Goal: Task Accomplishment & Management: Manage account settings

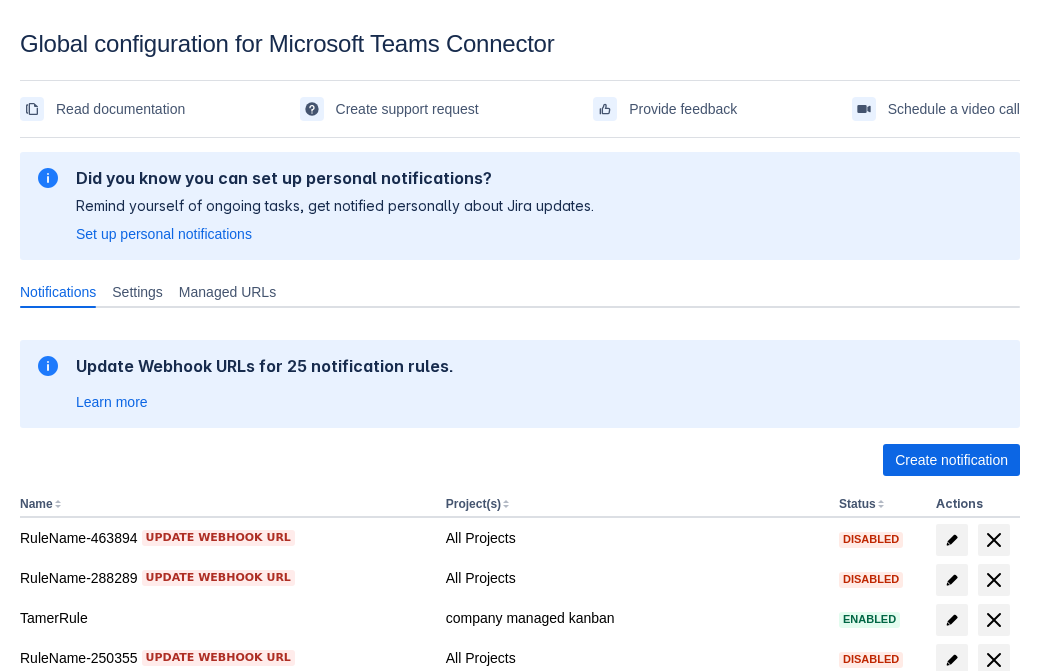
click at [951, 460] on span "Create notification" at bounding box center [951, 460] width 113 height 32
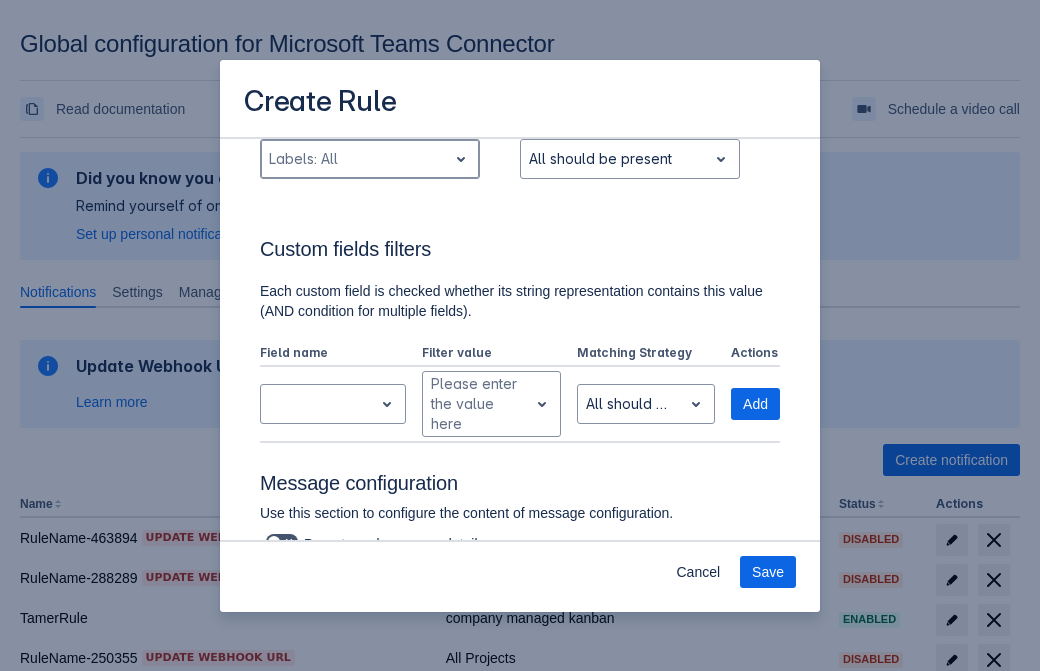
click at [369, 171] on div "Scrollable content" at bounding box center [354, 159] width 170 height 24
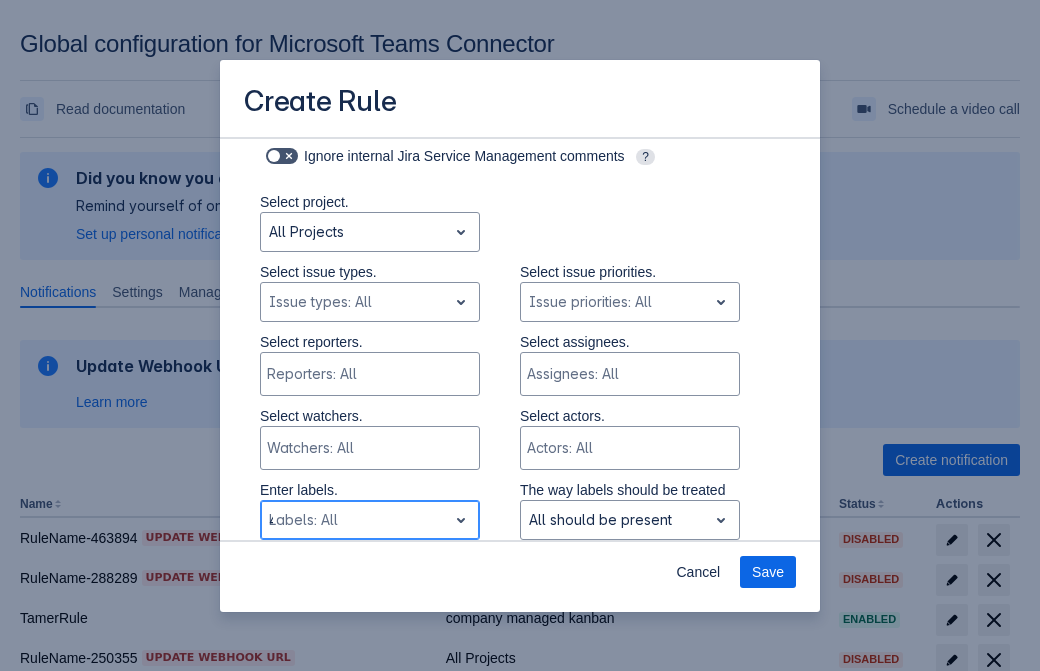
type input "472698_label"
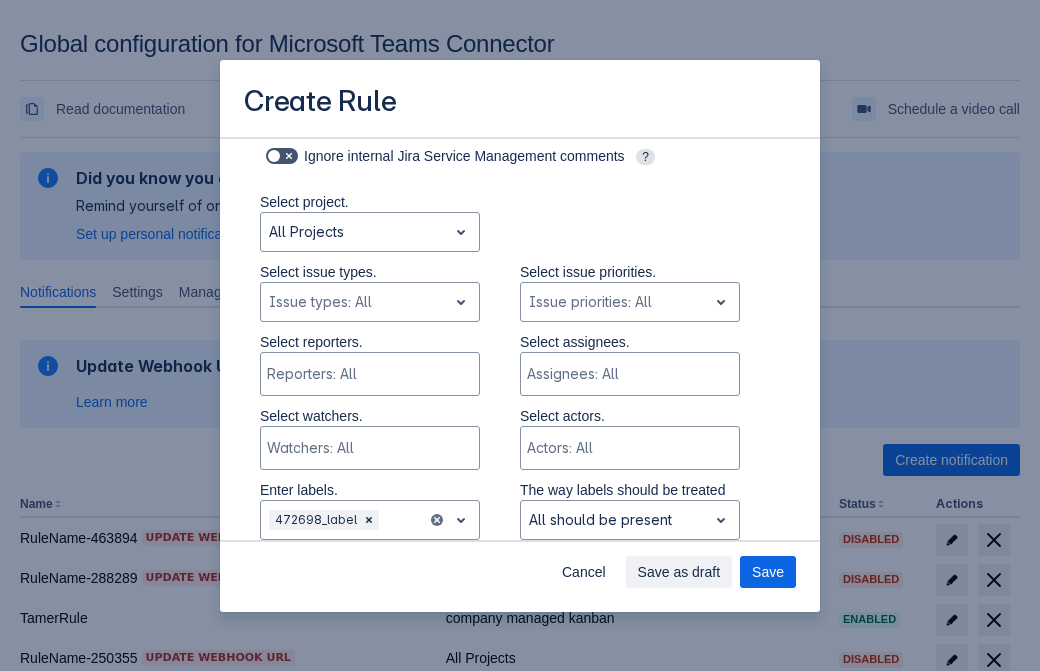
scroll to position [1310, 0]
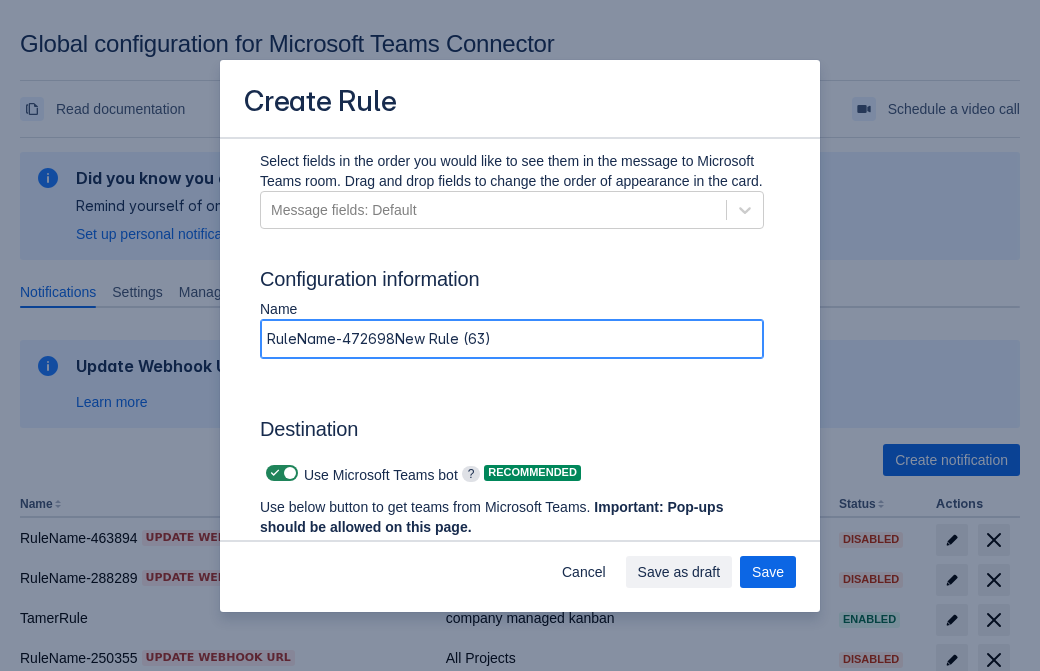
type input "RuleName-472698New Rule (63)"
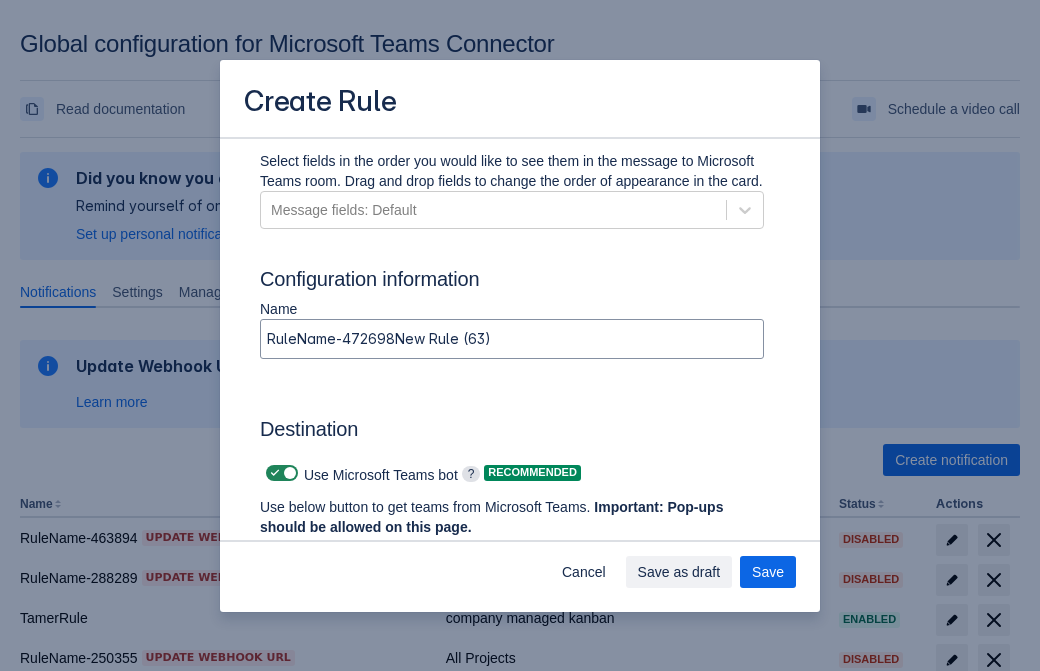
click at [272, 473] on span "Scrollable content" at bounding box center [275, 473] width 16 height 16
click at [272, 473] on input "Scrollable content" at bounding box center [272, 473] width 13 height 13
checkbox input "false"
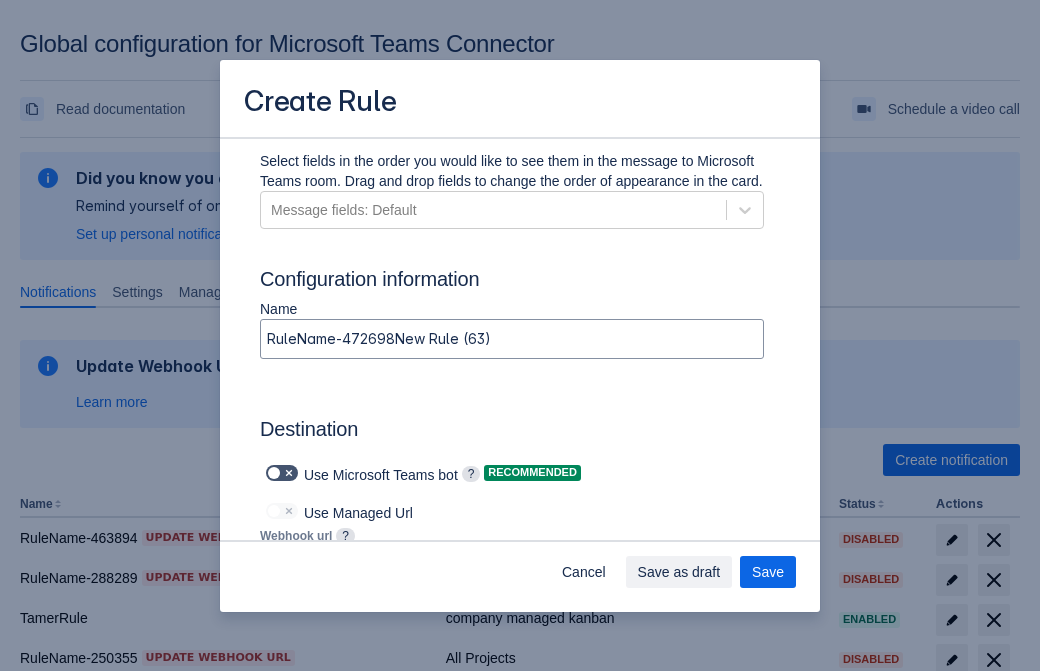
type input "https://prod-172.westeurope.logic.azure.com:443/workflows/ae977bb6ae334c9d95dfe…"
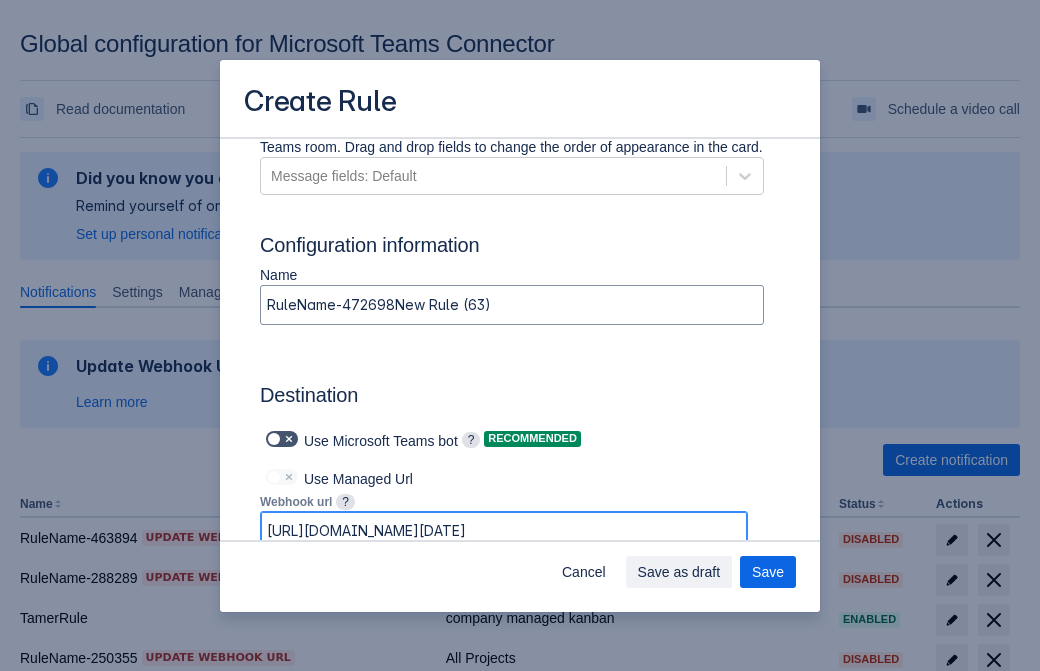
click at [721, 572] on span "Save as draft" at bounding box center [679, 572] width 83 height 32
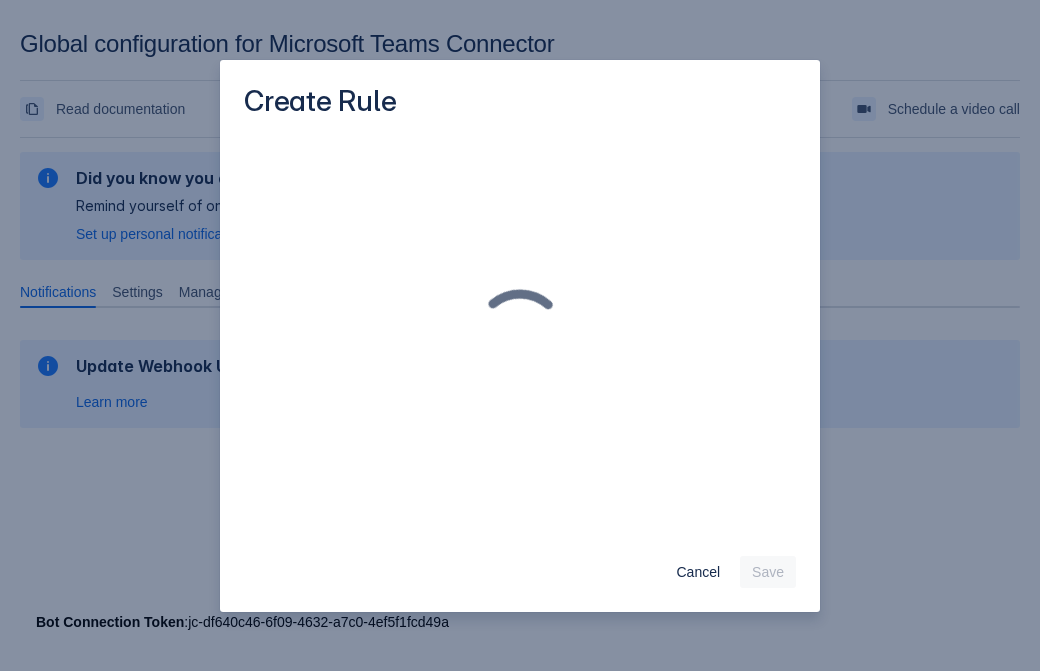
scroll to position [0, 0]
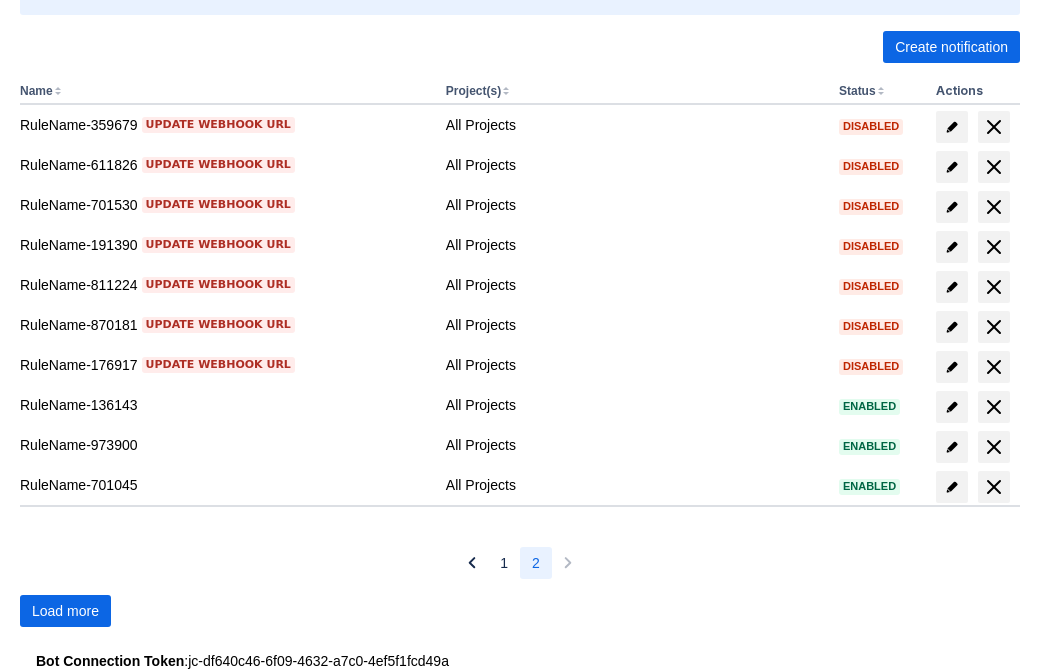
click at [65, 611] on span "Load more" at bounding box center [65, 611] width 67 height 32
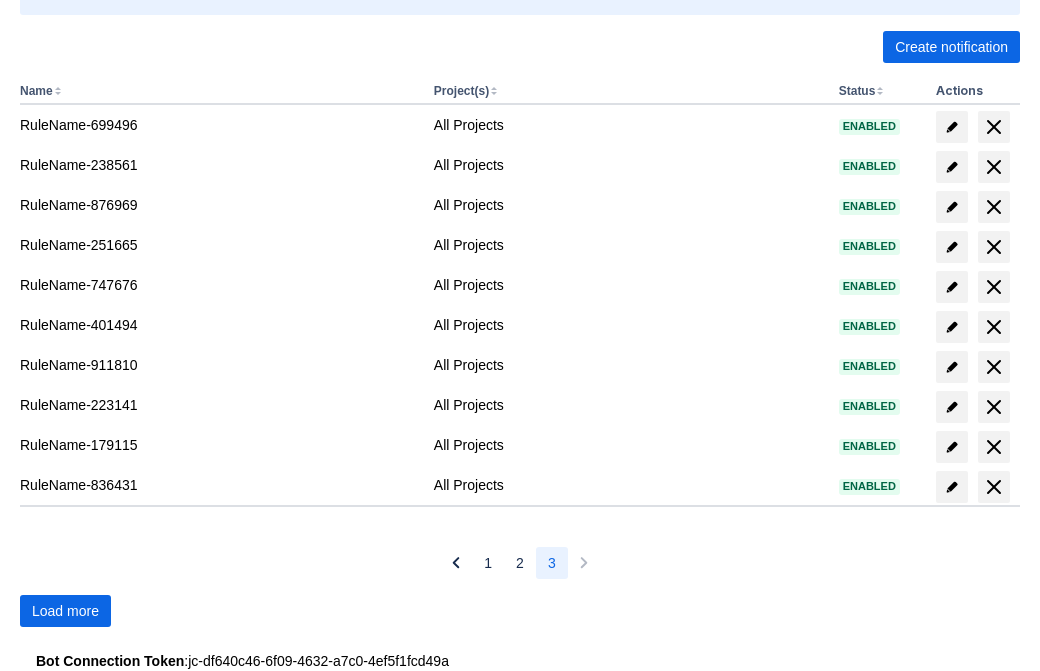
click at [65, 611] on span "Load more" at bounding box center [65, 611] width 67 height 32
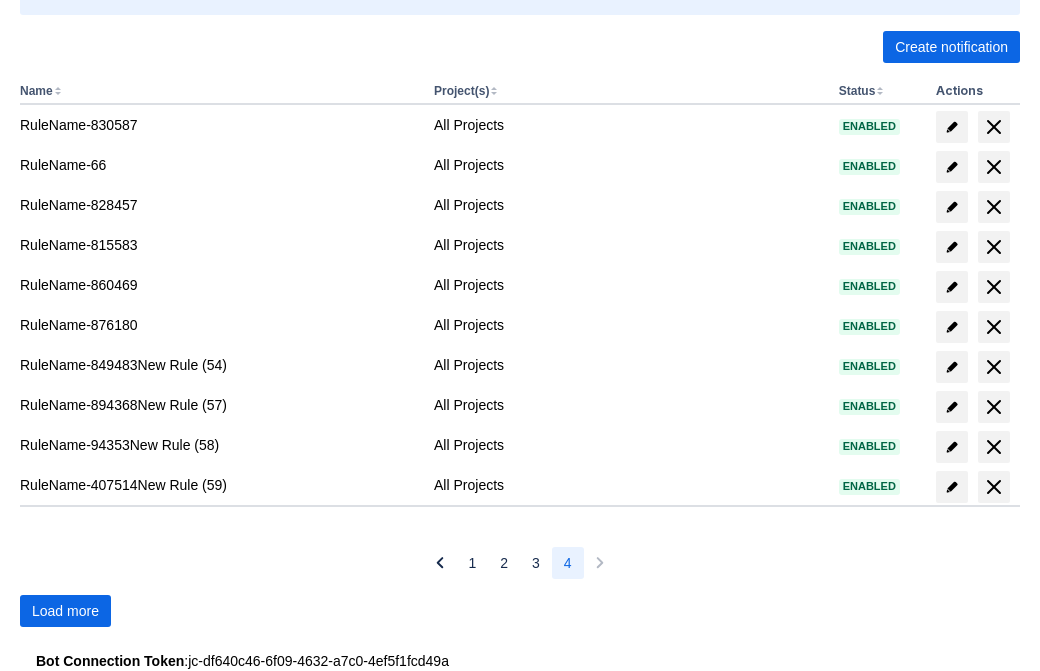
click at [65, 611] on span "Load more" at bounding box center [65, 611] width 67 height 32
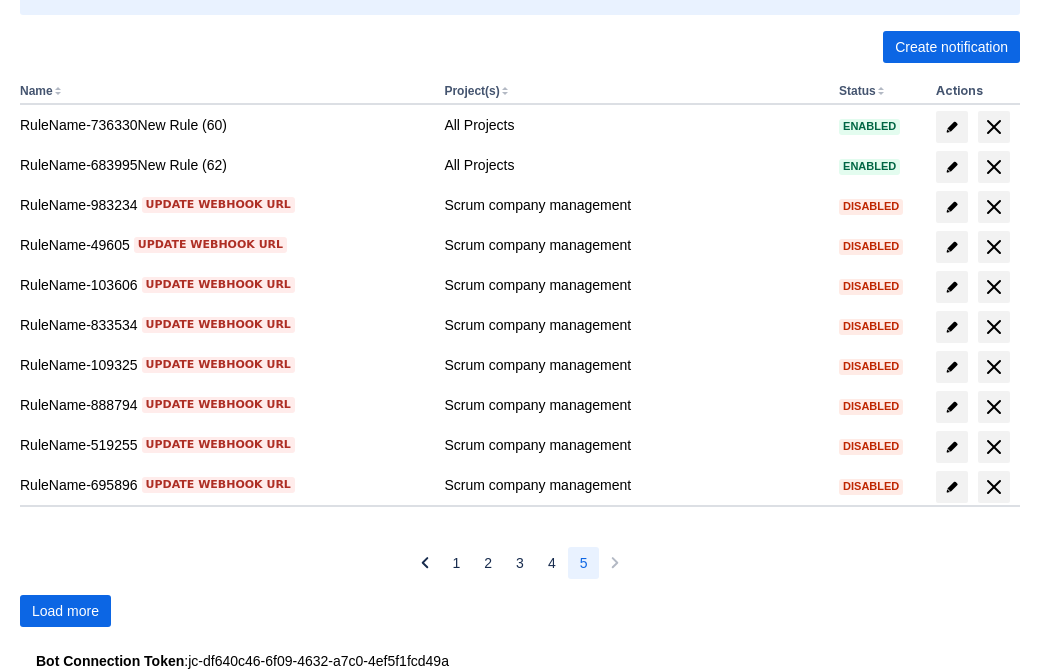
click at [65, 611] on span "Load more" at bounding box center [65, 611] width 67 height 32
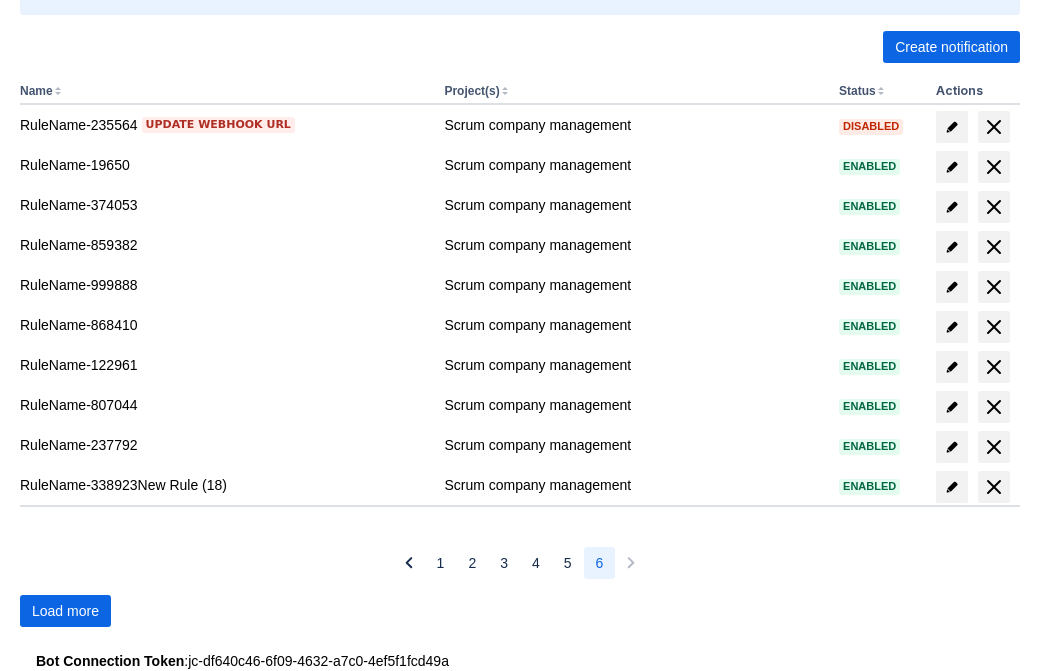
click at [65, 611] on span "Load more" at bounding box center [65, 611] width 67 height 32
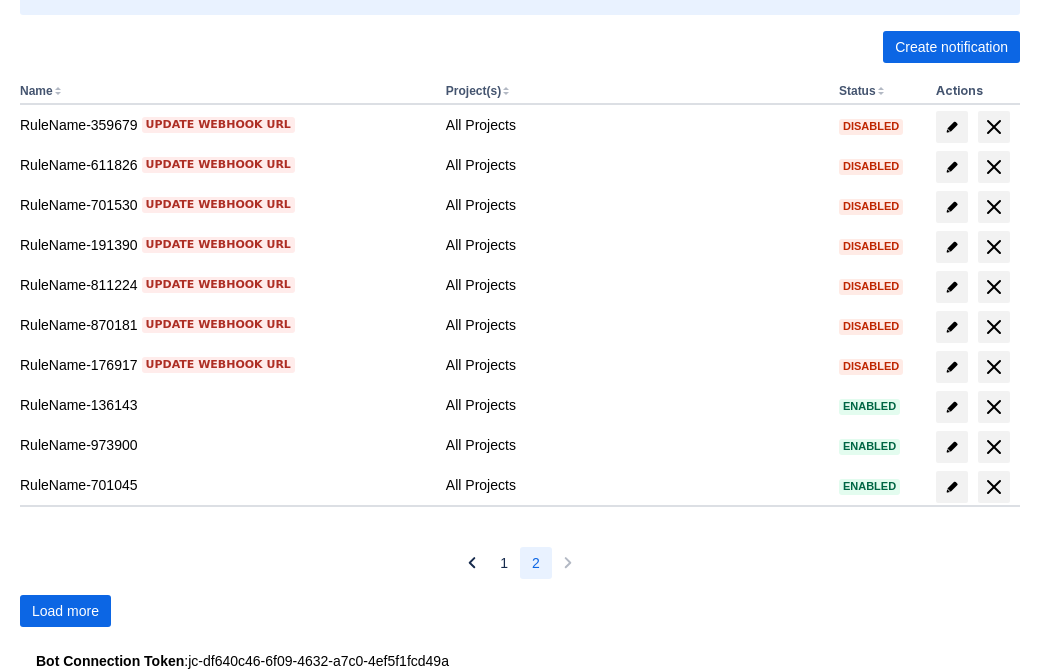
click at [65, 611] on span "Load more" at bounding box center [65, 611] width 67 height 32
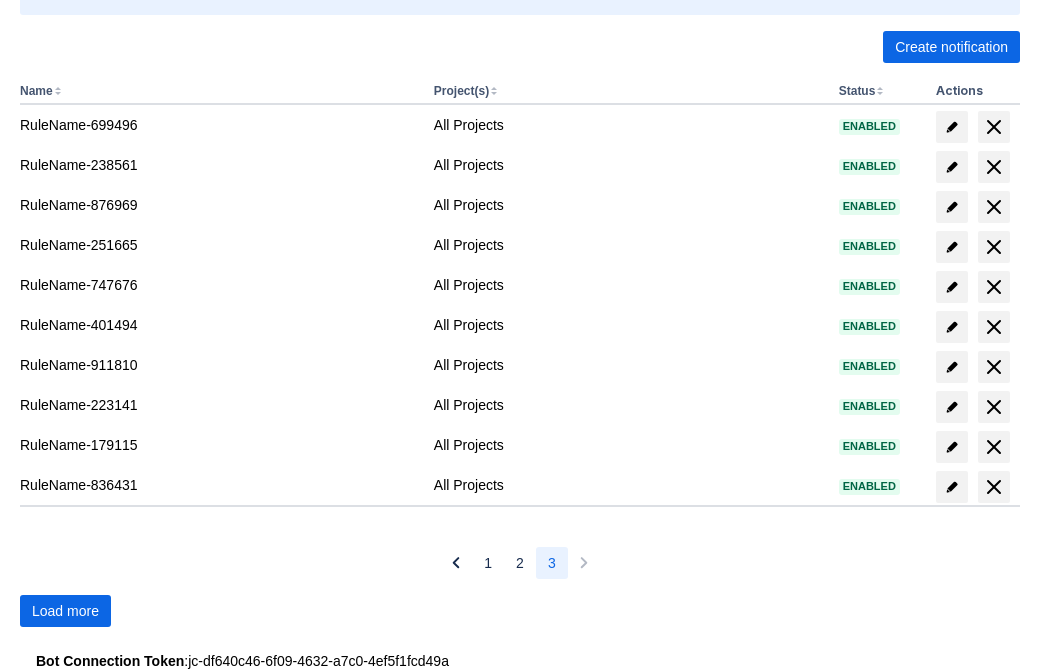
click at [65, 611] on span "Load more" at bounding box center [65, 611] width 67 height 32
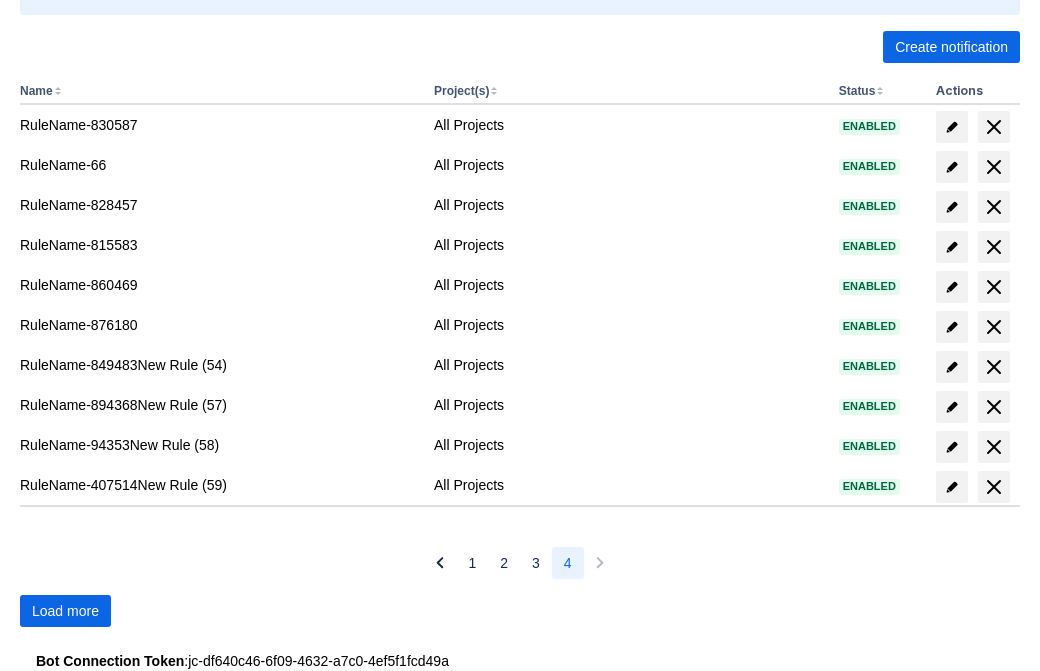
click at [65, 611] on span "Load more" at bounding box center [65, 611] width 67 height 32
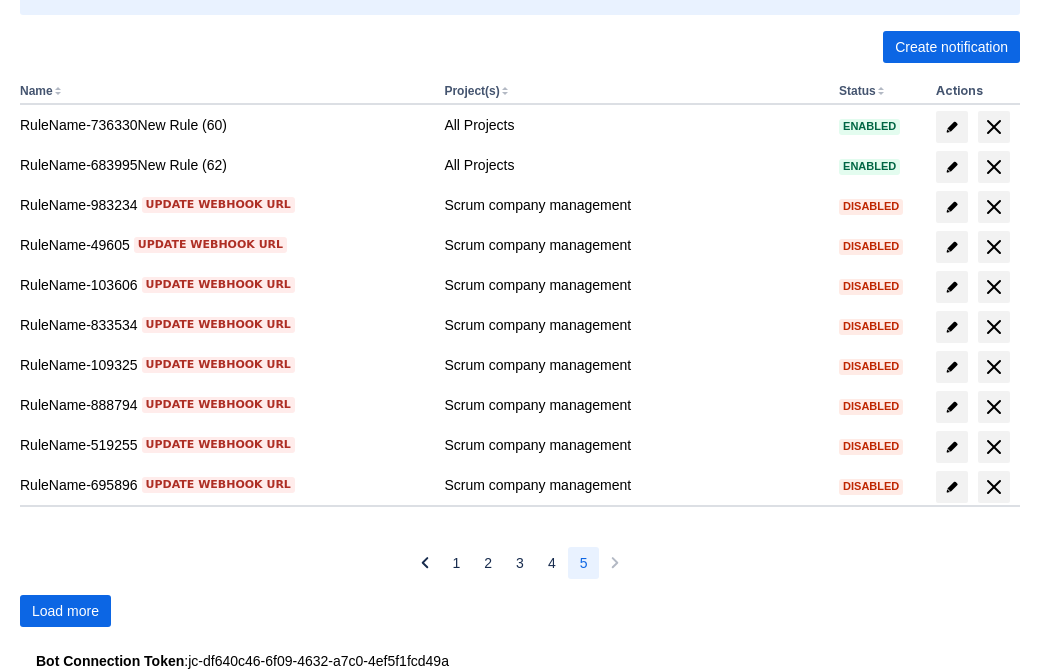
click at [65, 611] on span "Load more" at bounding box center [65, 611] width 67 height 32
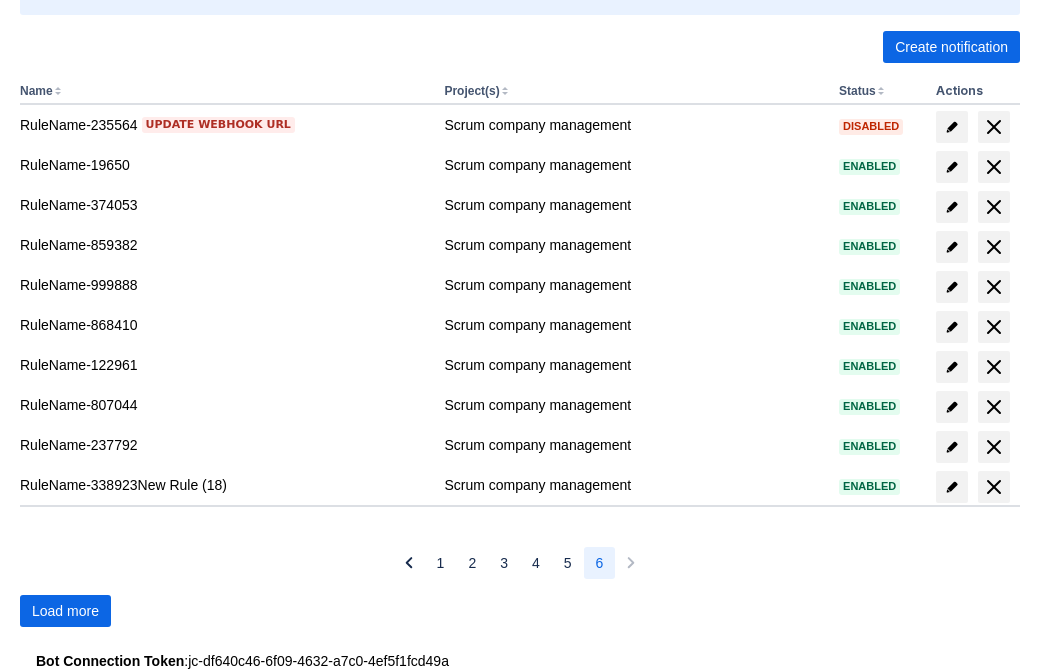
click at [65, 611] on span "Load more" at bounding box center [65, 611] width 67 height 32
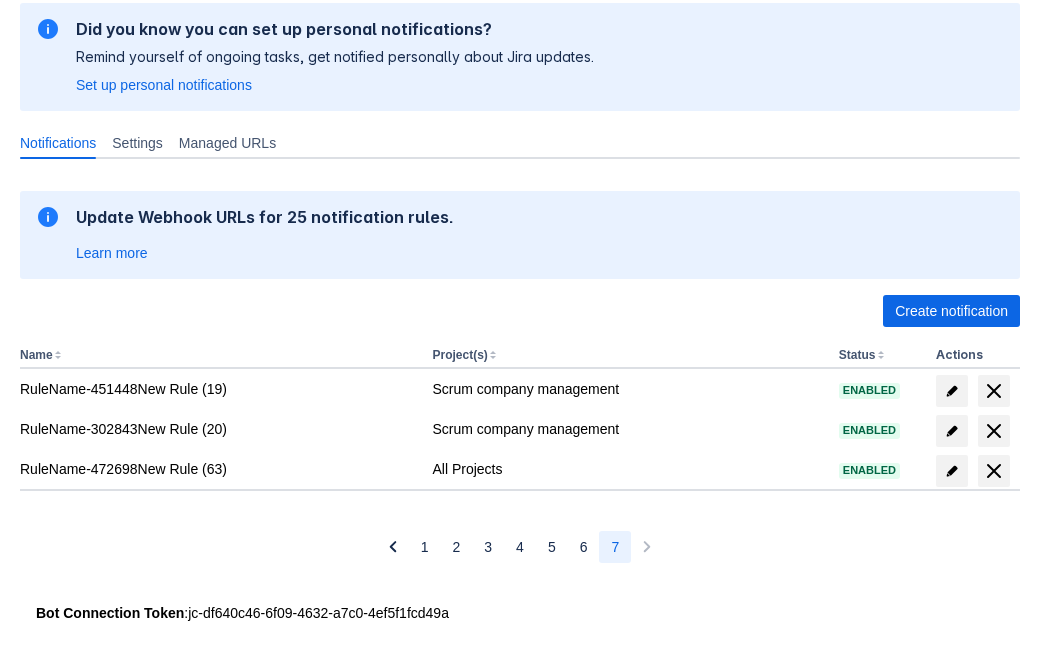
click at [993, 471] on span "delete" at bounding box center [994, 471] width 24 height 24
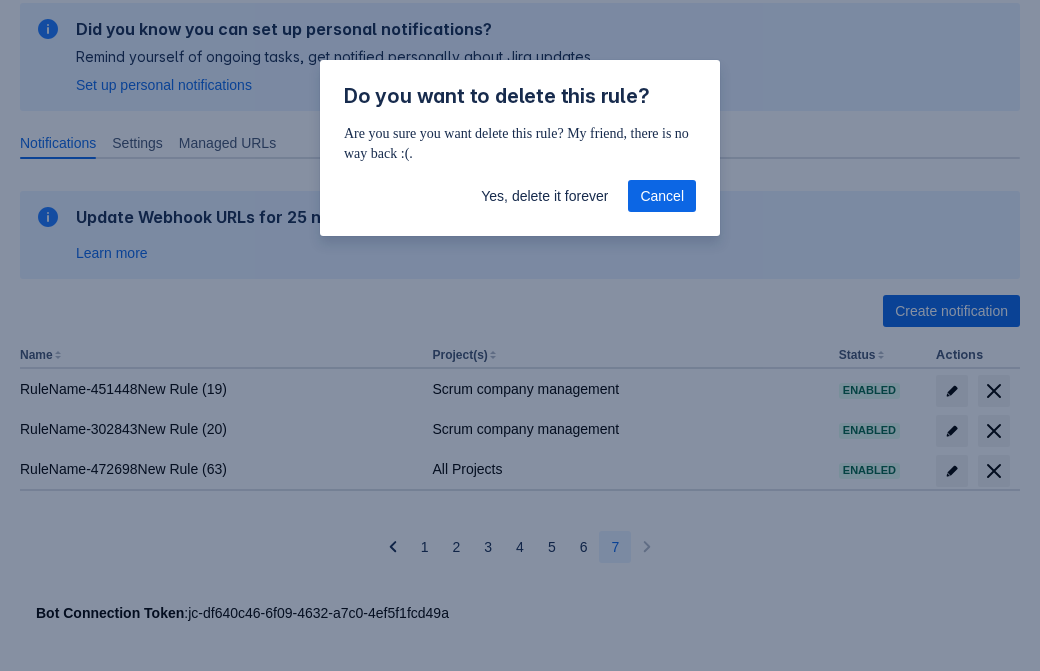
click at [544, 196] on span "Yes, delete it forever" at bounding box center [544, 196] width 127 height 32
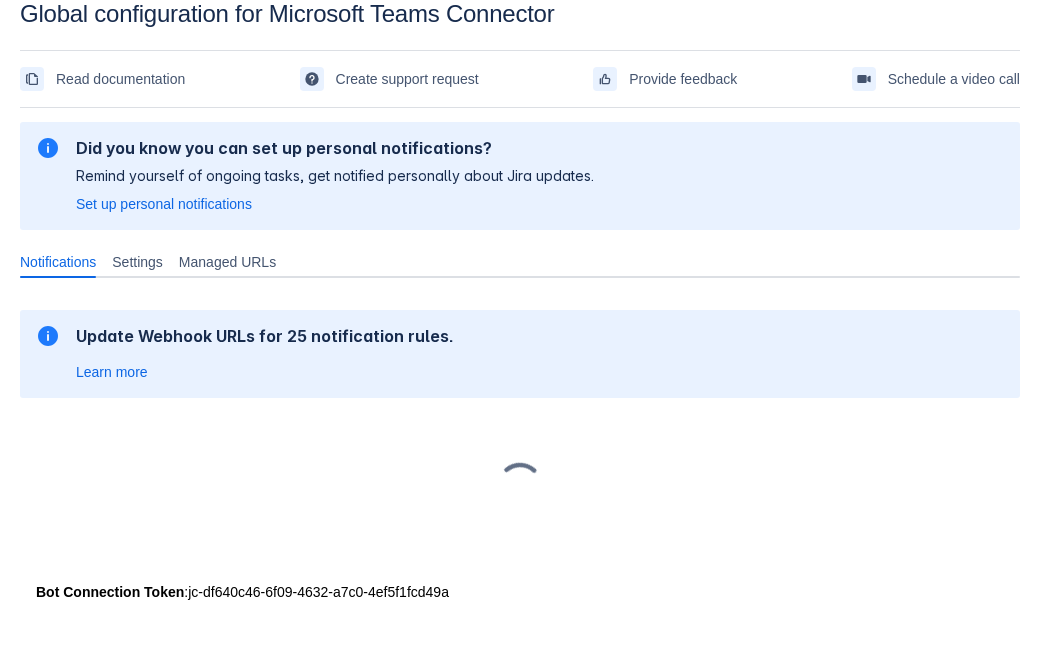
scroll to position [30, 0]
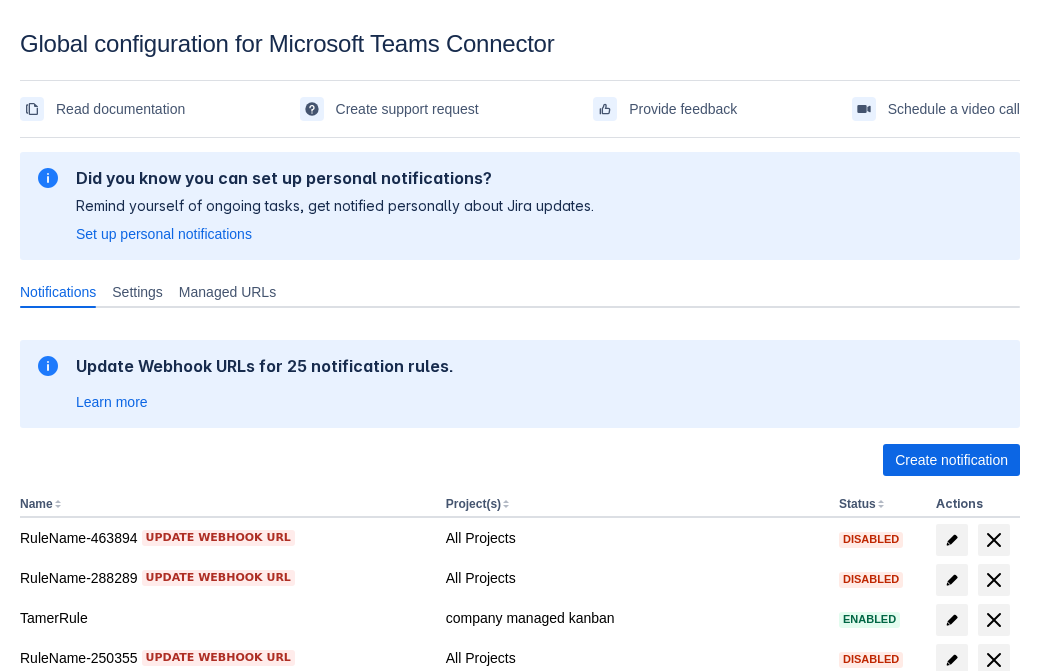
click at [951, 460] on span "Create notification" at bounding box center [951, 460] width 113 height 32
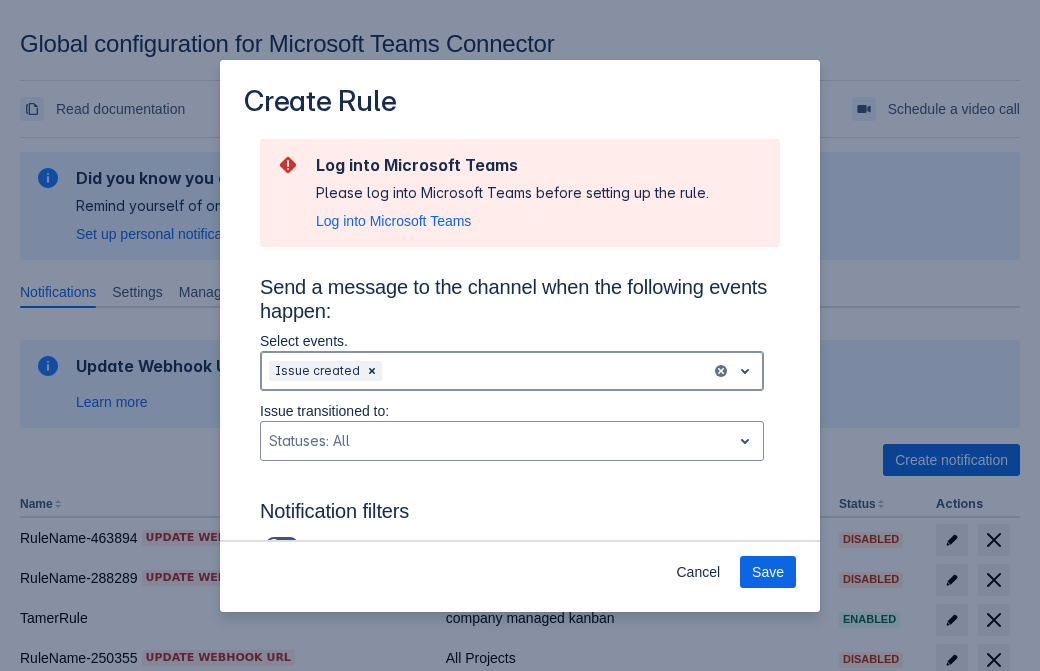
click at [512, 371] on div "Scrollable content" at bounding box center [544, 371] width 317 height 24
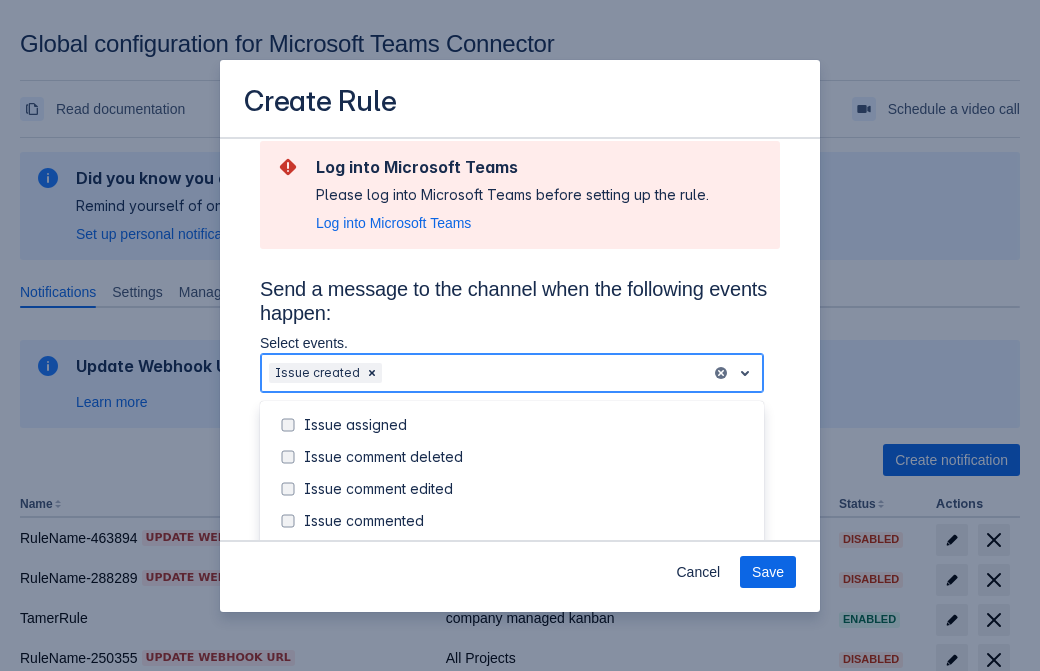
click at [528, 543] on div "Issue created" at bounding box center [528, 553] width 448 height 20
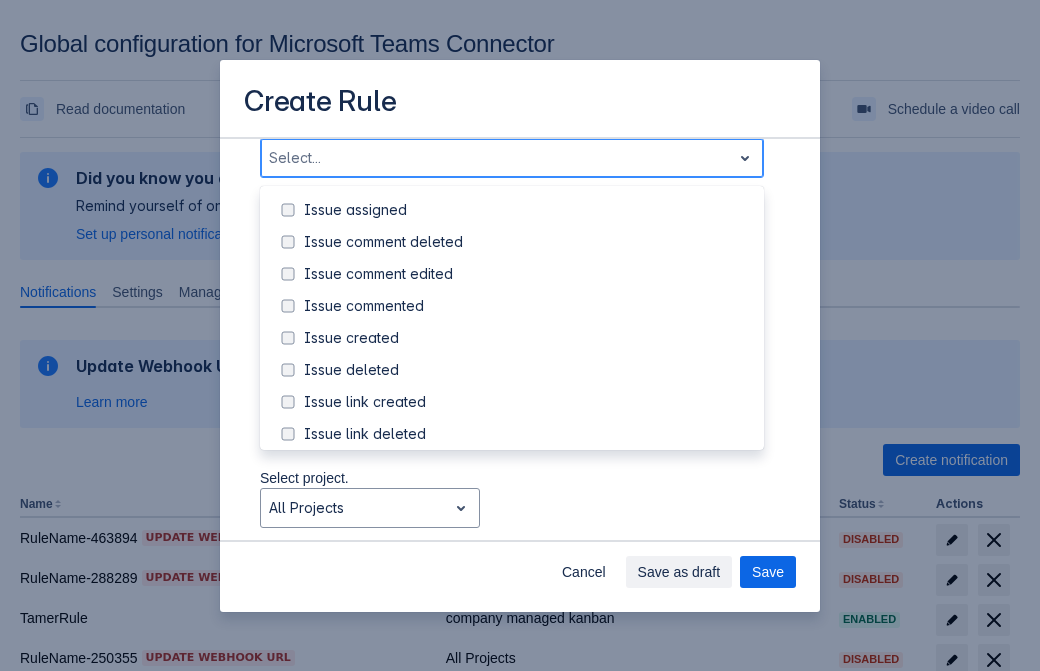
click at [528, 520] on div "Issue updated" at bounding box center [528, 530] width 448 height 20
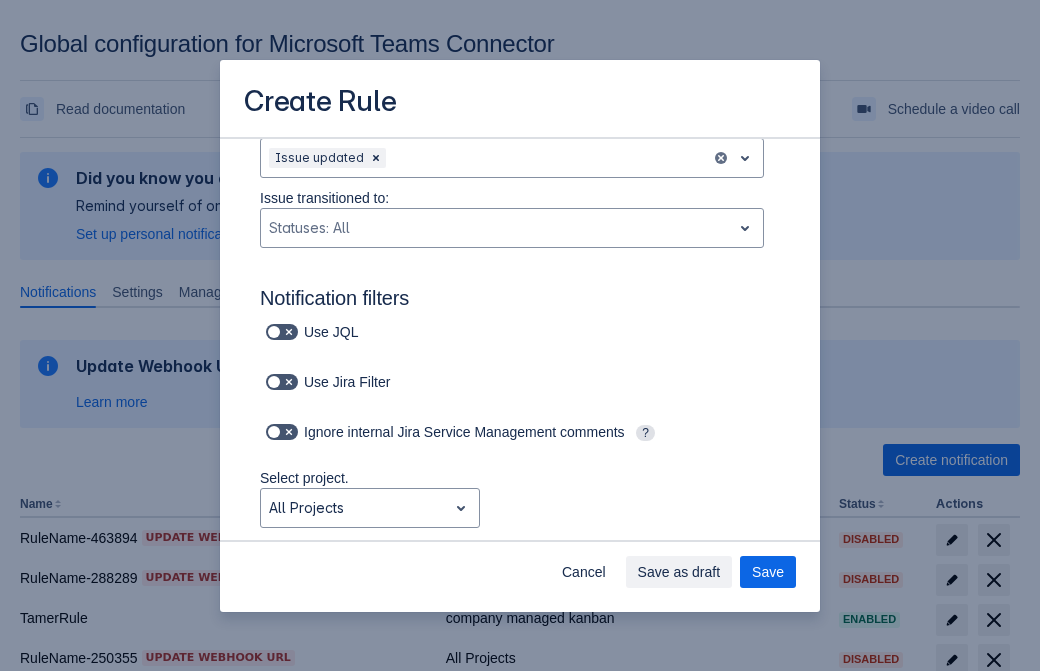
type input "83954_label"
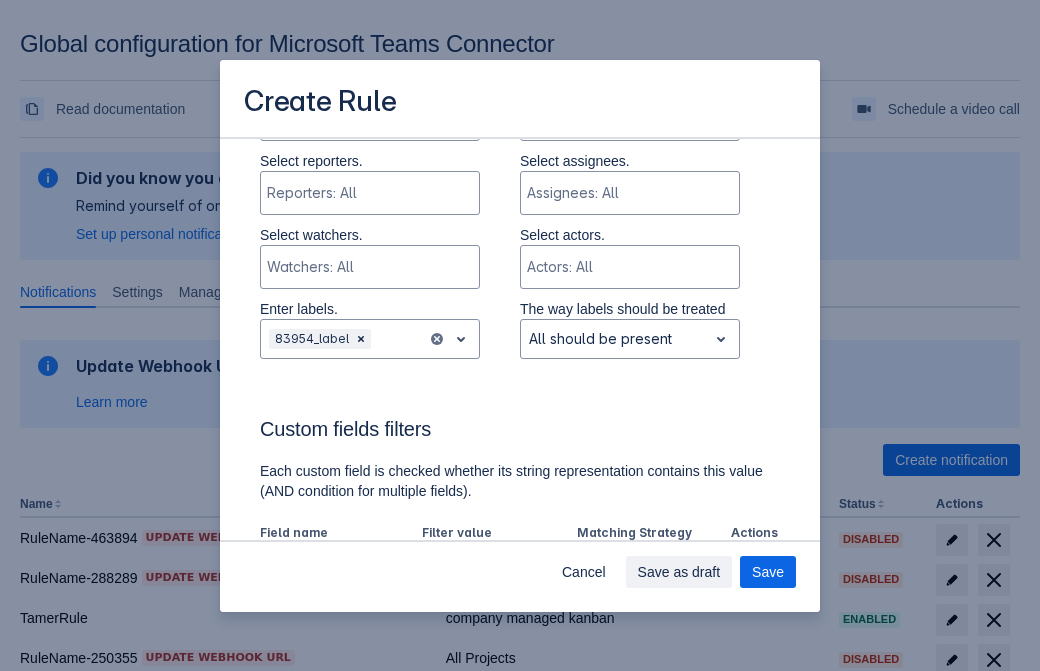
scroll to position [1310, 0]
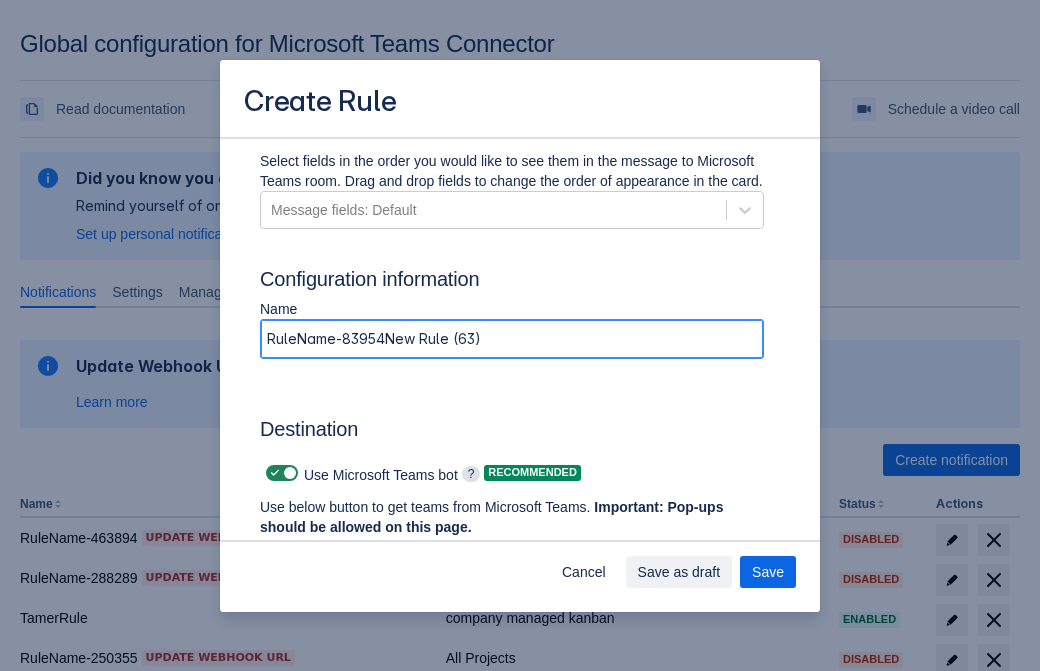
type input "RuleName-83954New Rule (63)"
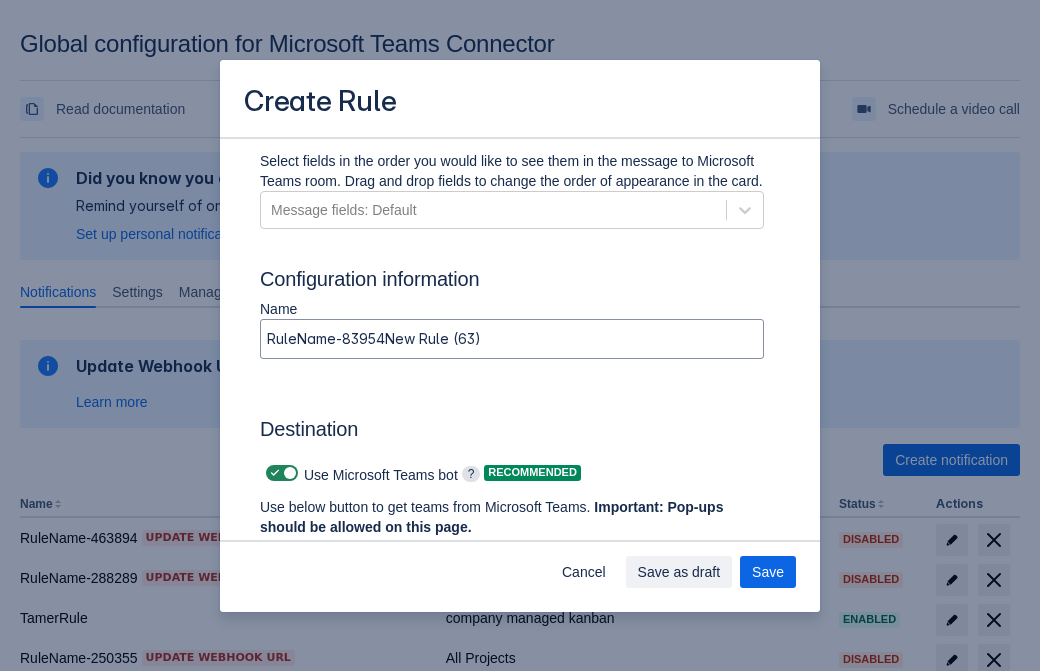
click at [272, 473] on span "Scrollable content" at bounding box center [275, 473] width 16 height 16
click at [272, 473] on input "Scrollable content" at bounding box center [272, 473] width 13 height 13
checkbox input "false"
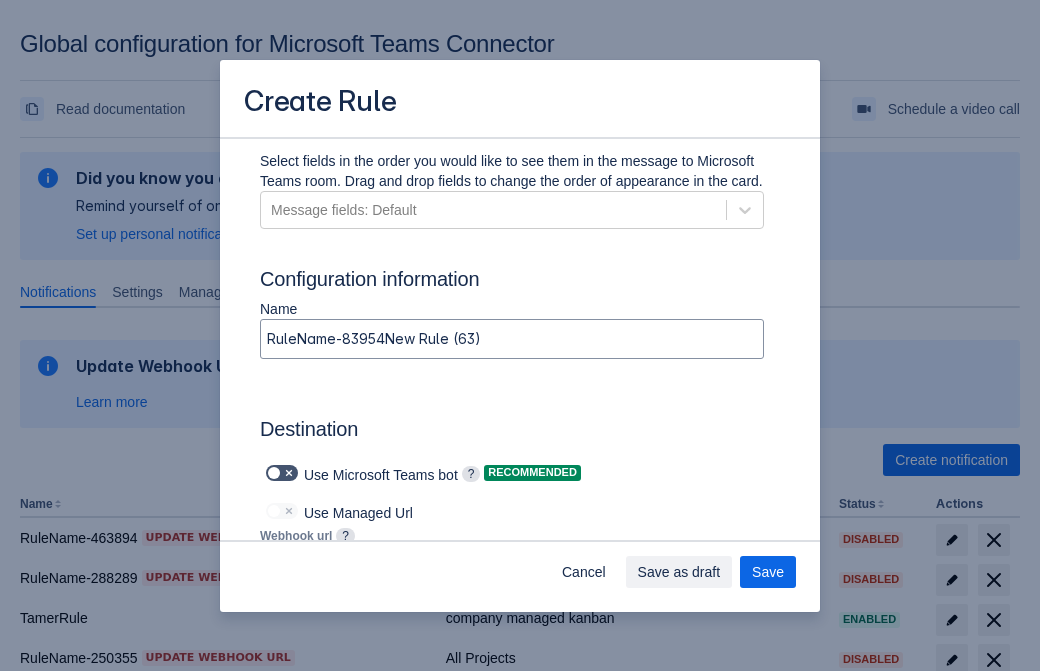
type input "https://prod-112.westeurope.logic.azure.com:443/workflows/bae959254738451b85002…"
click at [768, 572] on span "Save" at bounding box center [768, 572] width 32 height 32
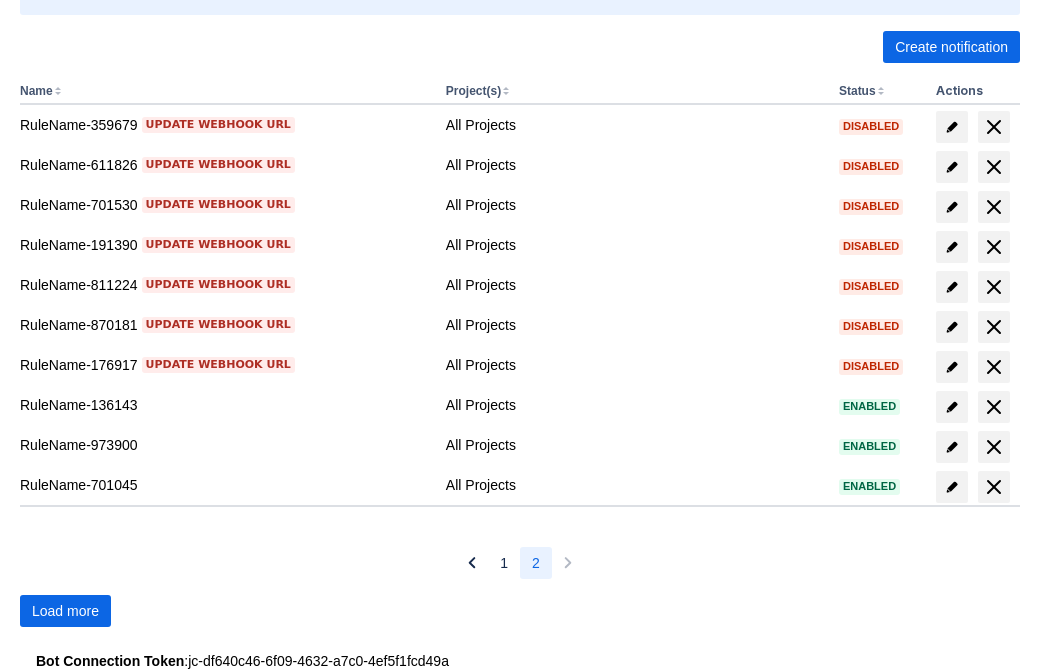
click at [65, 611] on span "Load more" at bounding box center [65, 611] width 67 height 32
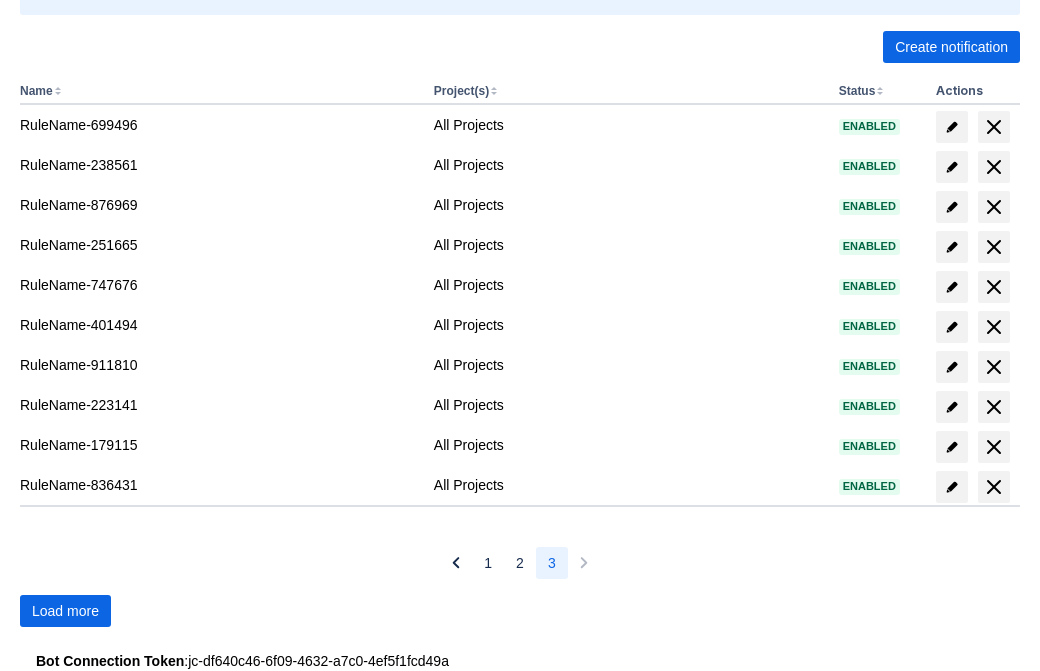
click at [65, 611] on span "Load more" at bounding box center [65, 611] width 67 height 32
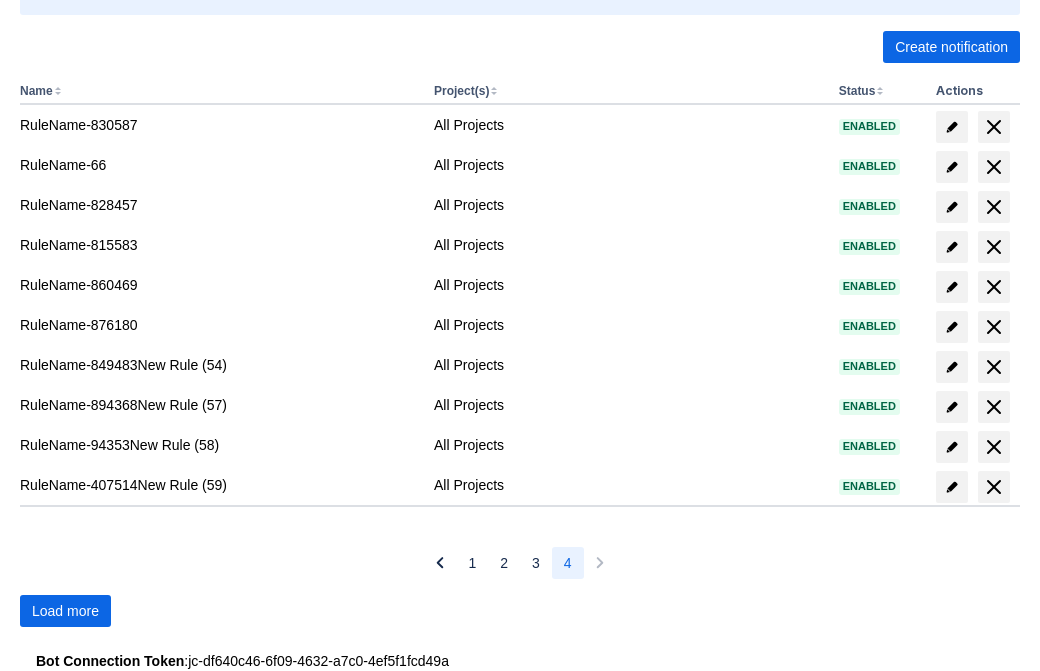
click at [65, 611] on span "Load more" at bounding box center [65, 611] width 67 height 32
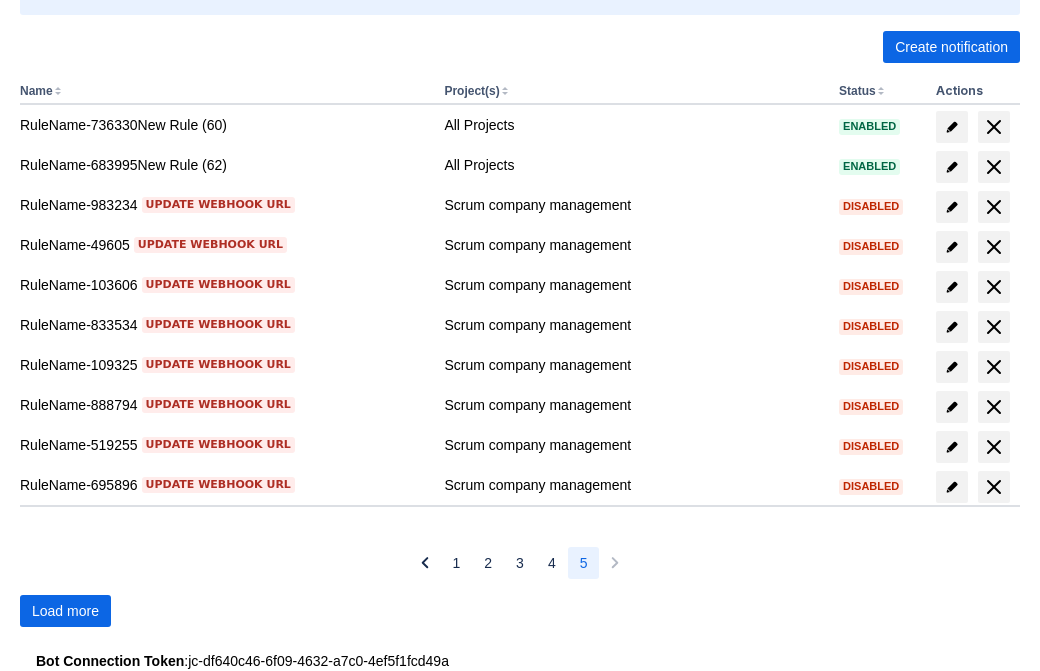
click at [65, 611] on span "Load more" at bounding box center [65, 611] width 67 height 32
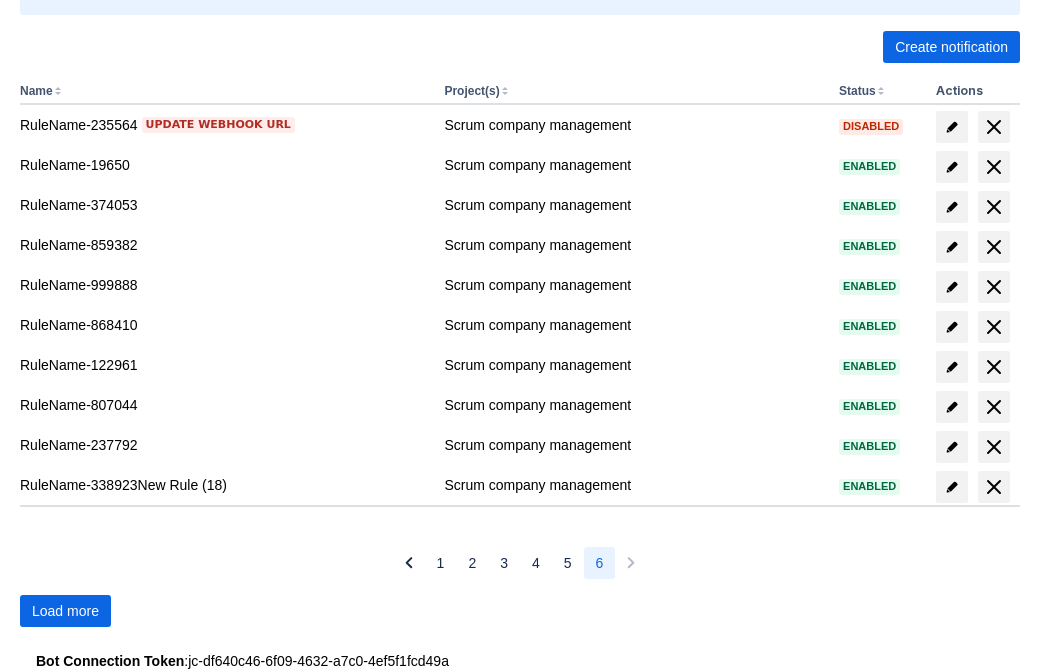
click at [65, 611] on span "Load more" at bounding box center [65, 611] width 67 height 32
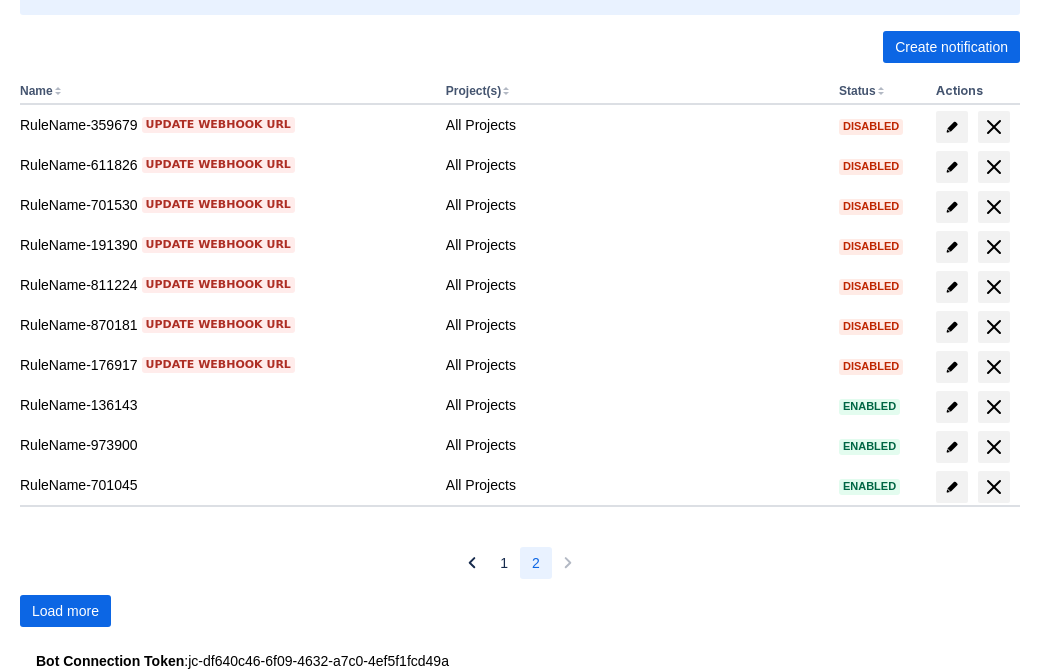
click at [65, 611] on span "Load more" at bounding box center [65, 611] width 67 height 32
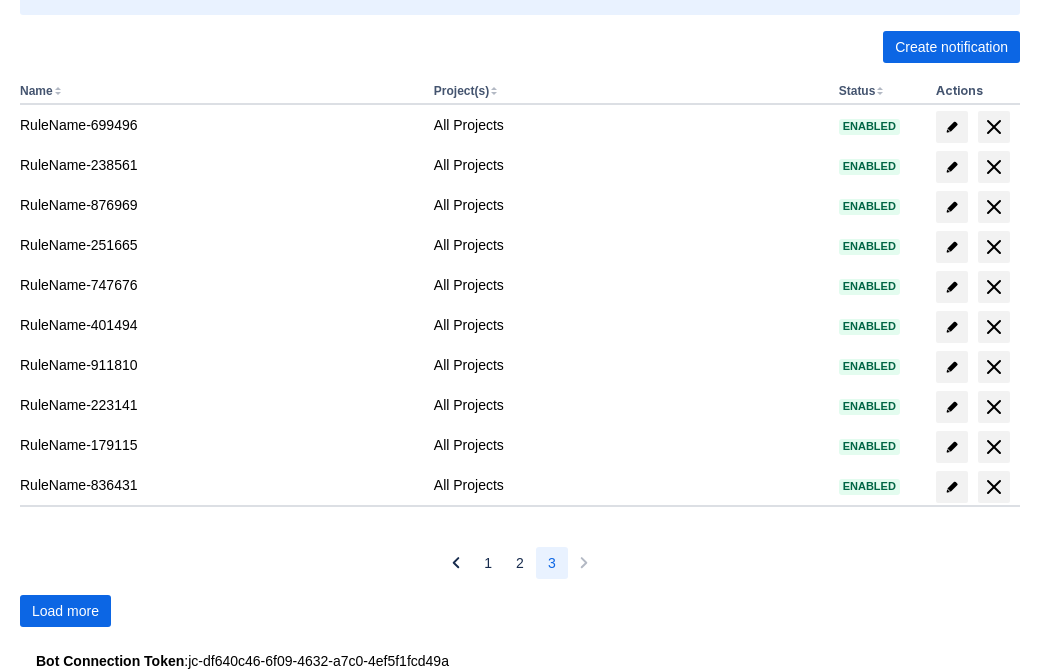
click at [65, 611] on span "Load more" at bounding box center [65, 611] width 67 height 32
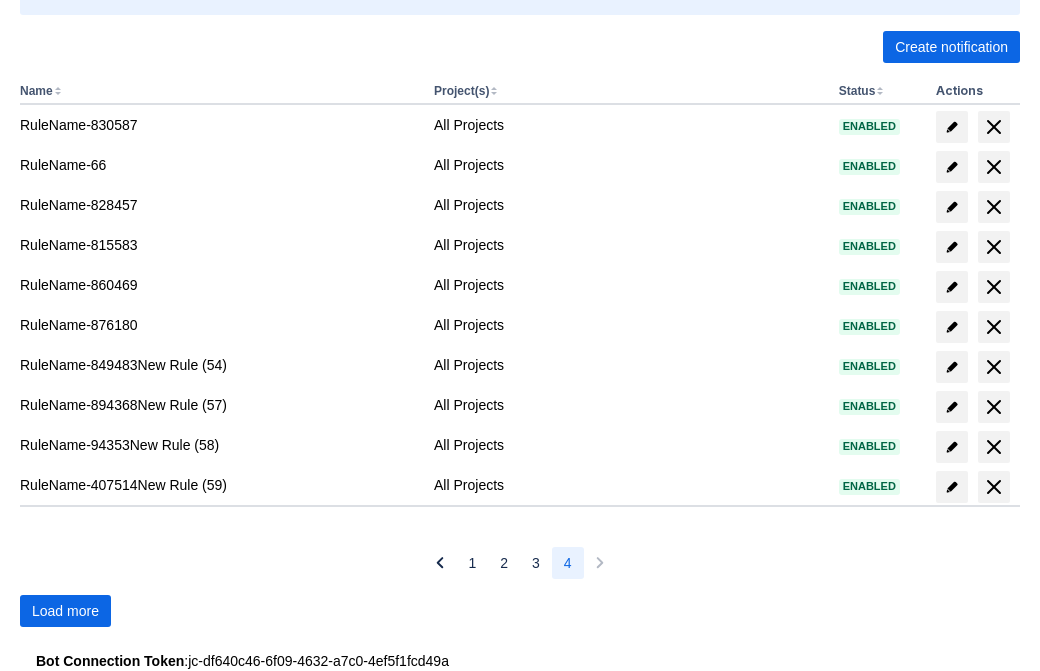
click at [65, 611] on span "Load more" at bounding box center [65, 611] width 67 height 32
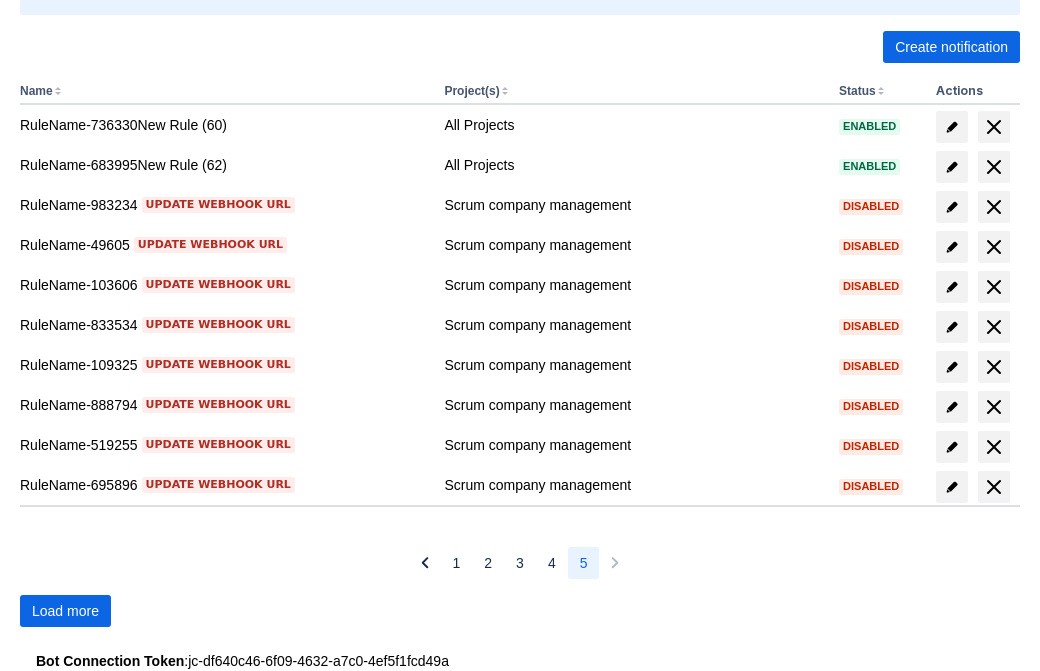
click at [65, 611] on span "Load more" at bounding box center [65, 611] width 67 height 32
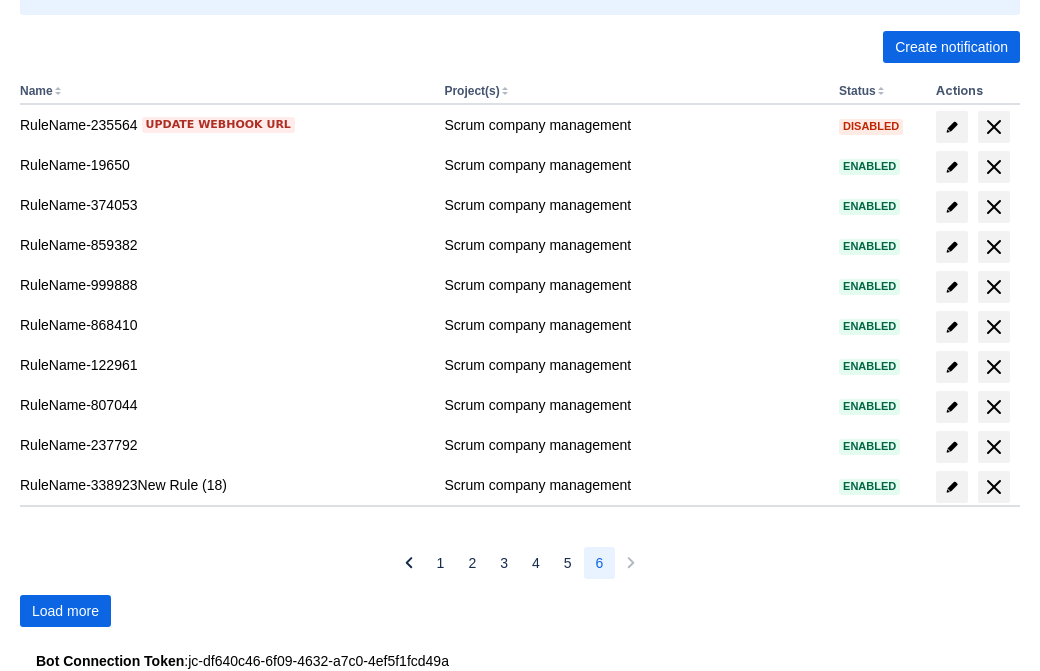
click at [65, 611] on span "Load more" at bounding box center [65, 611] width 67 height 32
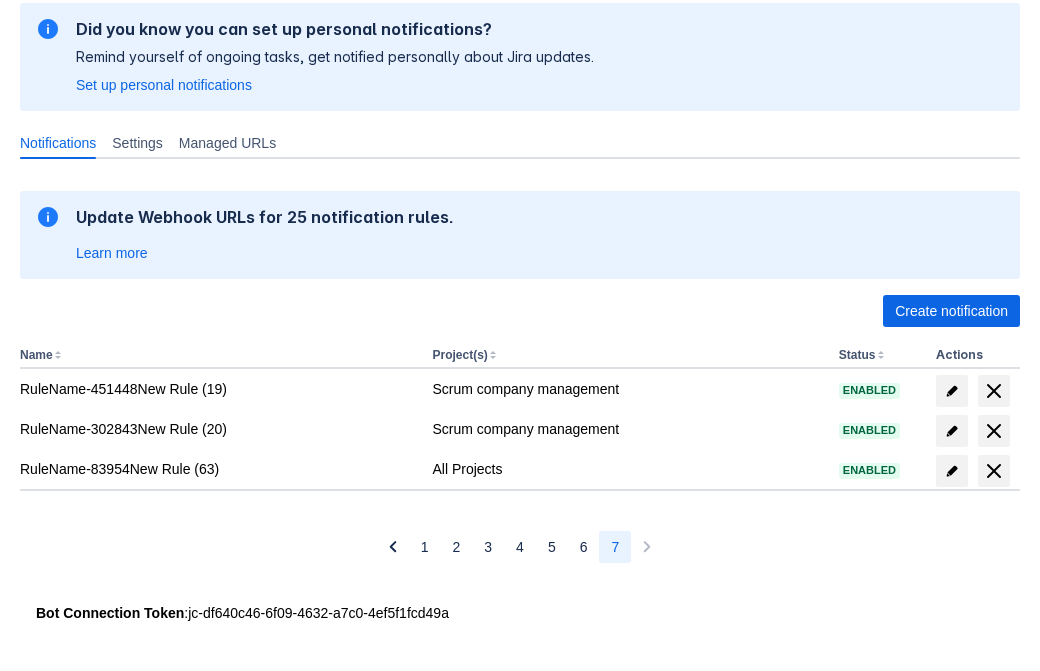
click at [993, 471] on span "delete" at bounding box center [994, 471] width 24 height 24
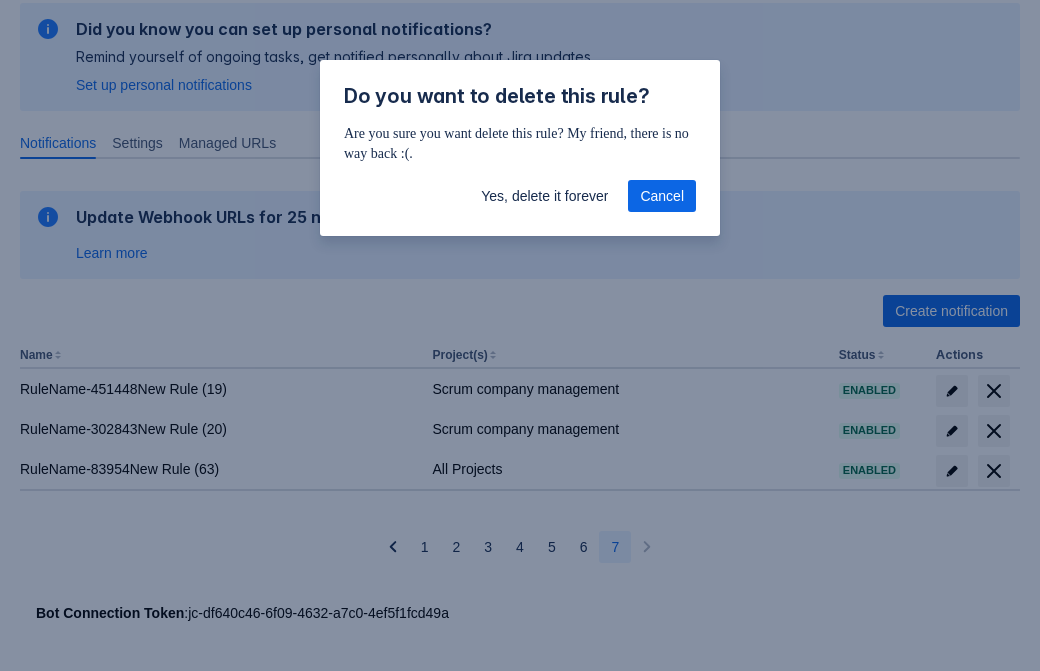
click at [544, 196] on span "Yes, delete it forever" at bounding box center [544, 196] width 127 height 32
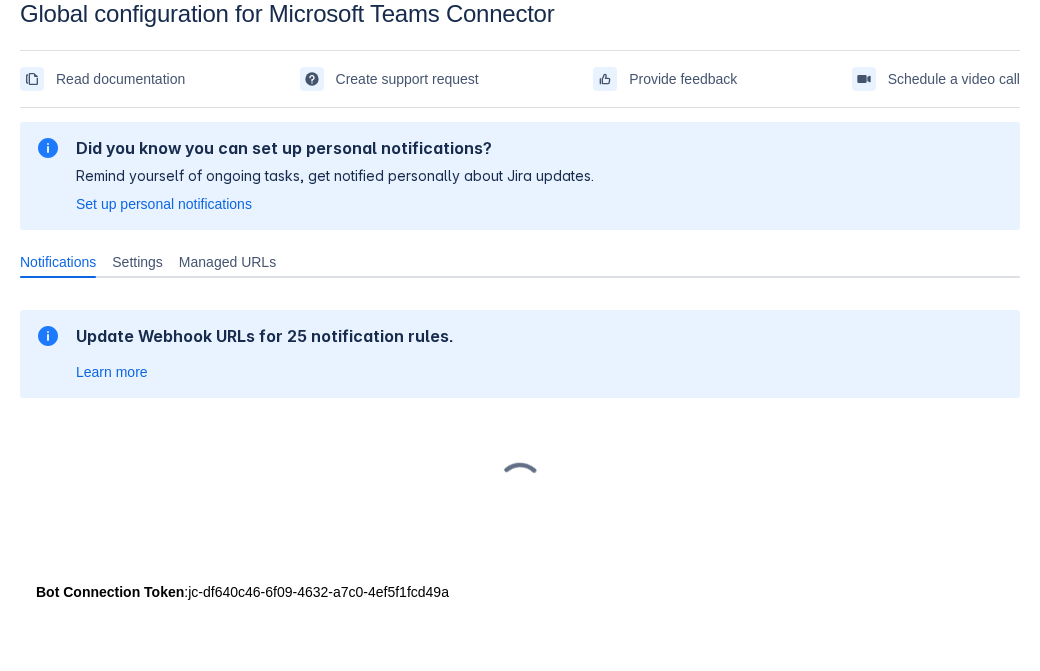
scroll to position [30, 0]
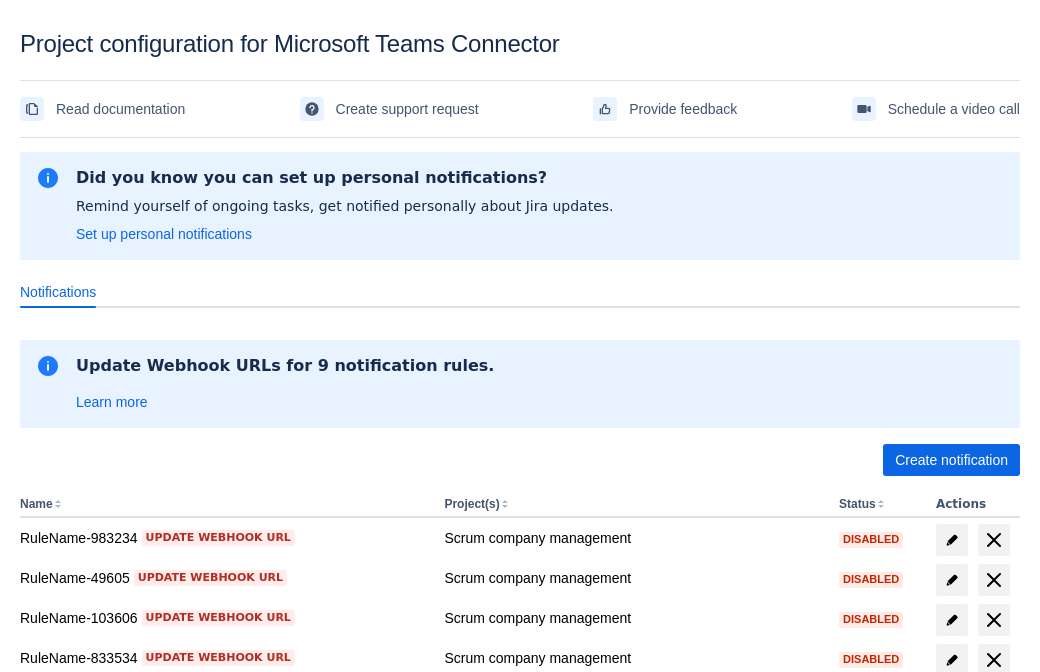
click at [951, 460] on span "Create notification" at bounding box center [951, 460] width 113 height 32
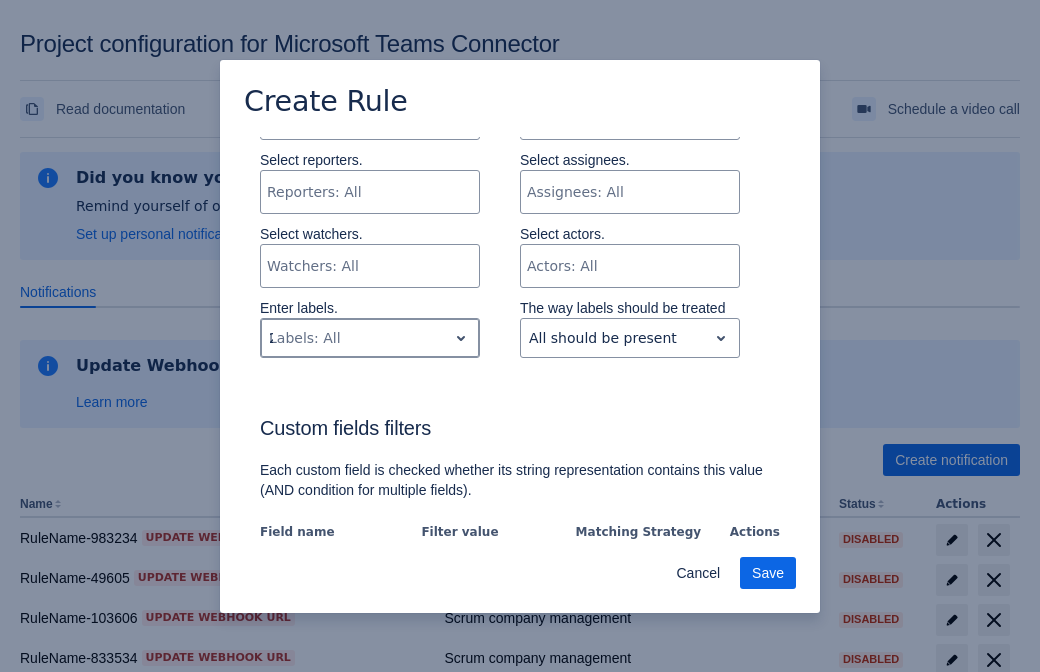
type input "258376_label"
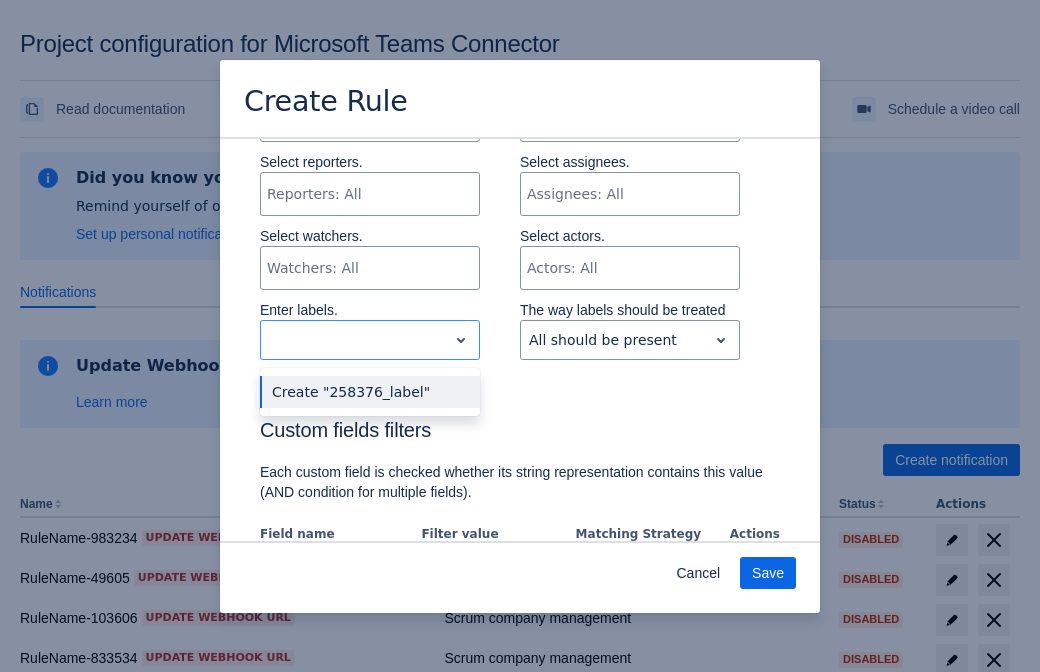
scroll to position [1219, 0]
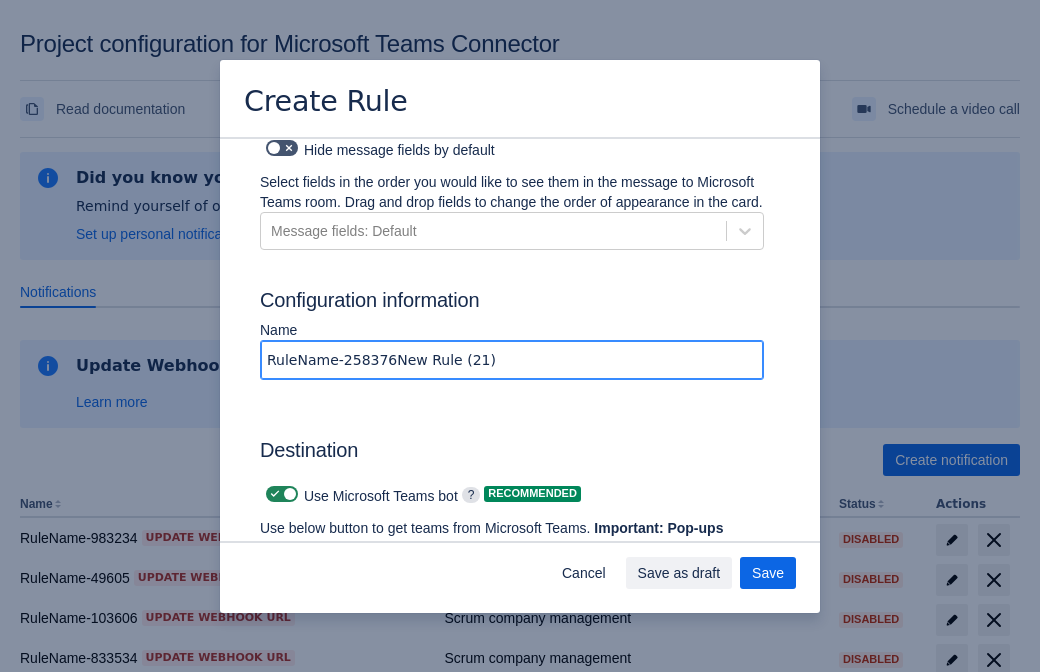
type input "RuleName-258376New Rule (21)"
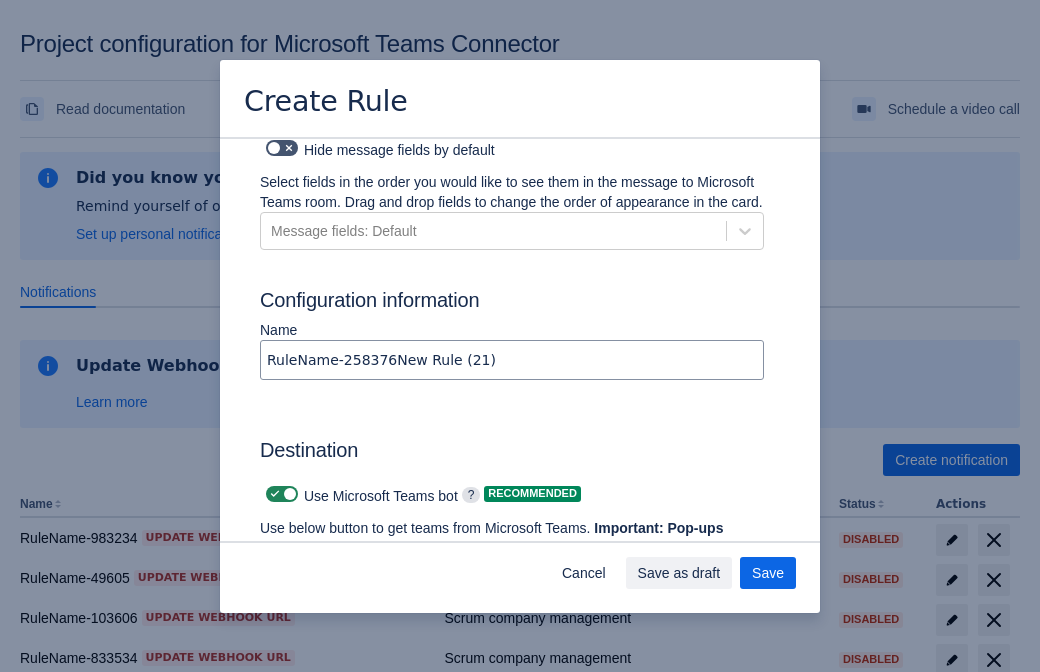
click at [272, 486] on span at bounding box center [275, 494] width 16 height 16
click at [272, 488] on input "checkbox" at bounding box center [272, 494] width 13 height 13
checkbox input "false"
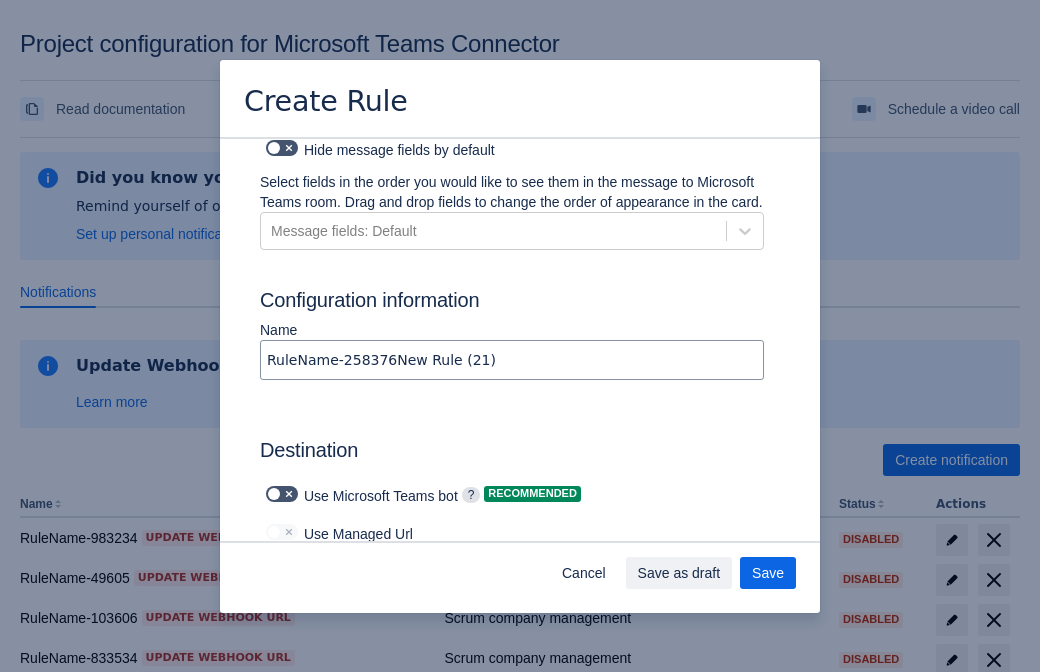
type input "https://prod-103.westeurope.logic.azure.com:443/workflows/562279af401f414e8dae6…"
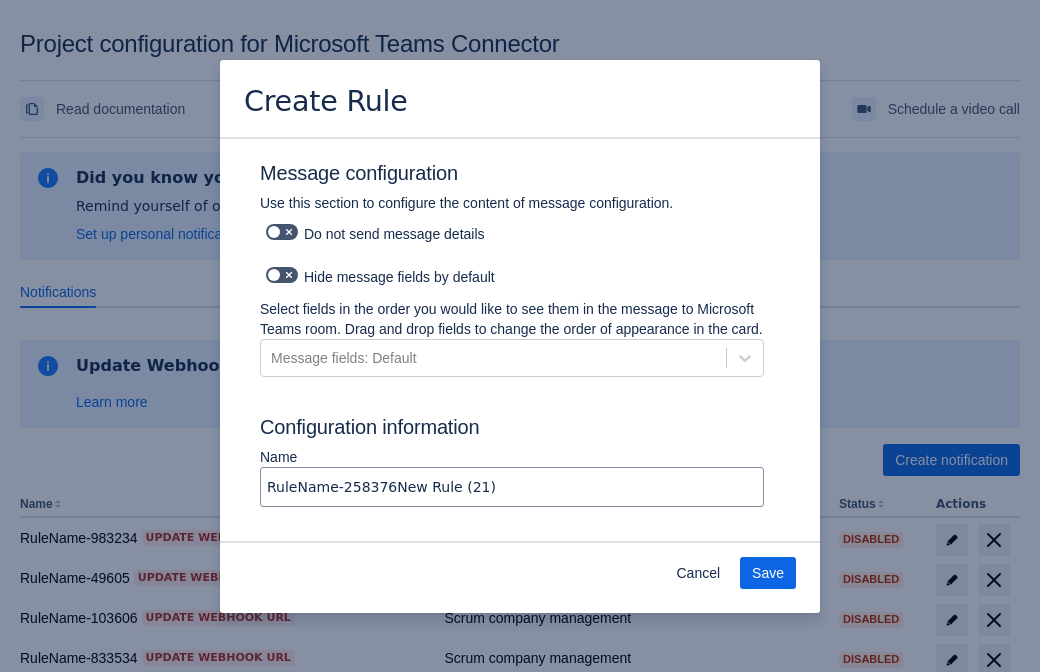
click at [768, 573] on span "Save" at bounding box center [768, 573] width 32 height 32
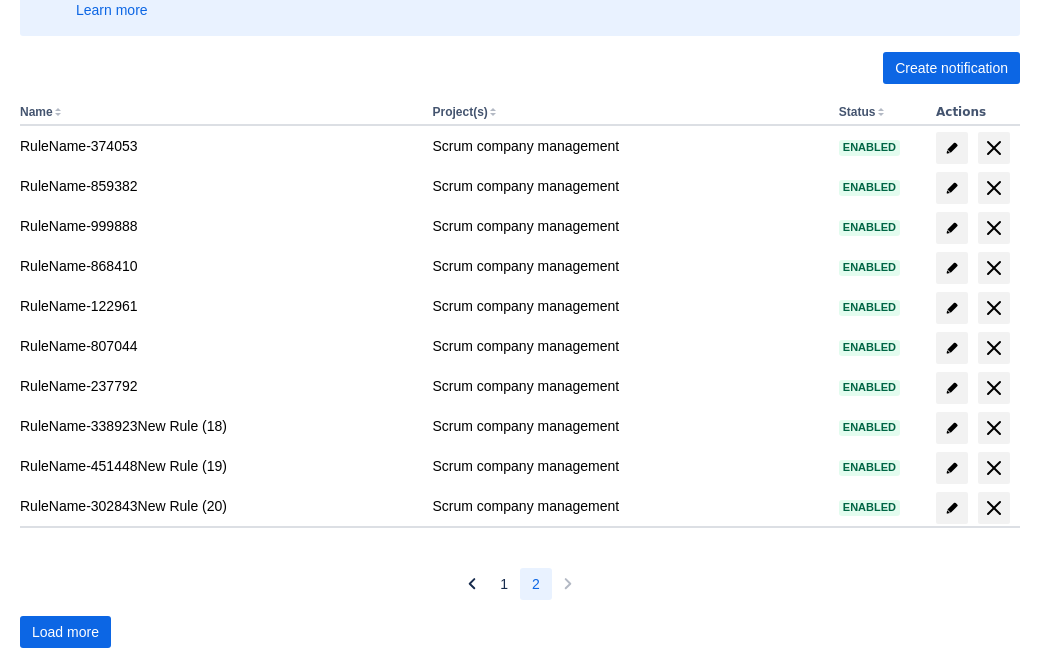
click at [65, 632] on span "Load more" at bounding box center [65, 632] width 67 height 32
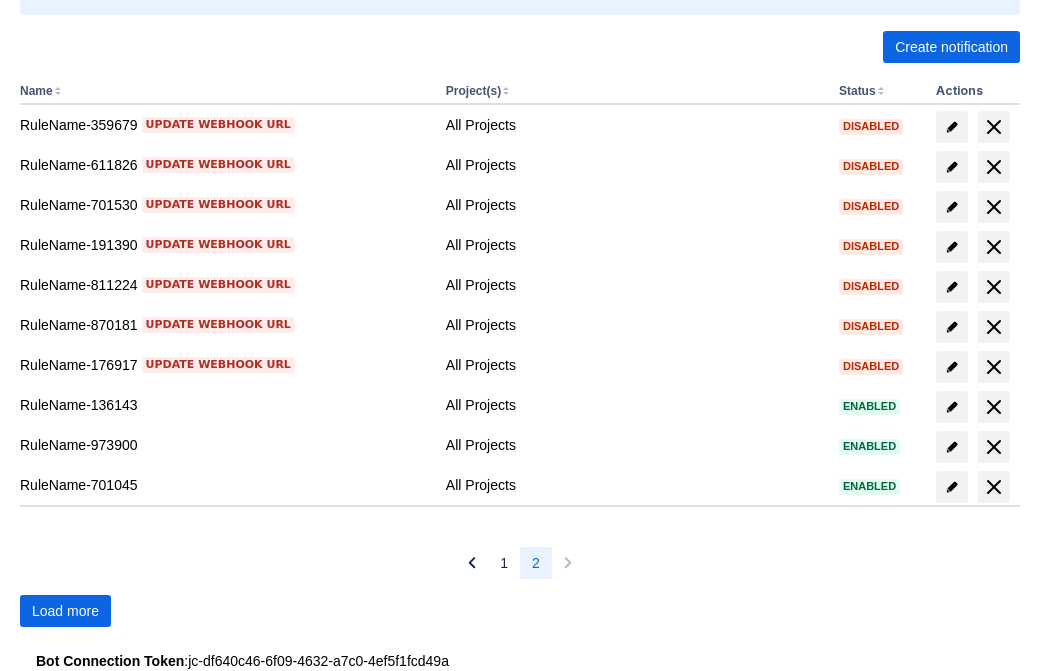
click at [65, 611] on span "Load more" at bounding box center [65, 611] width 67 height 32
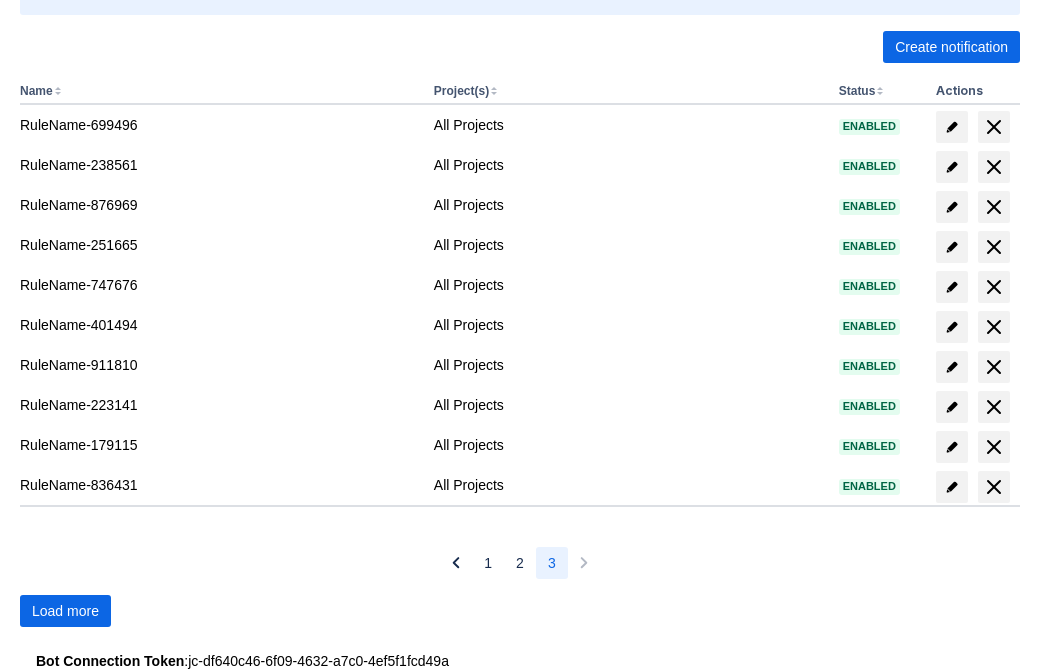
click at [65, 611] on span "Load more" at bounding box center [65, 611] width 67 height 32
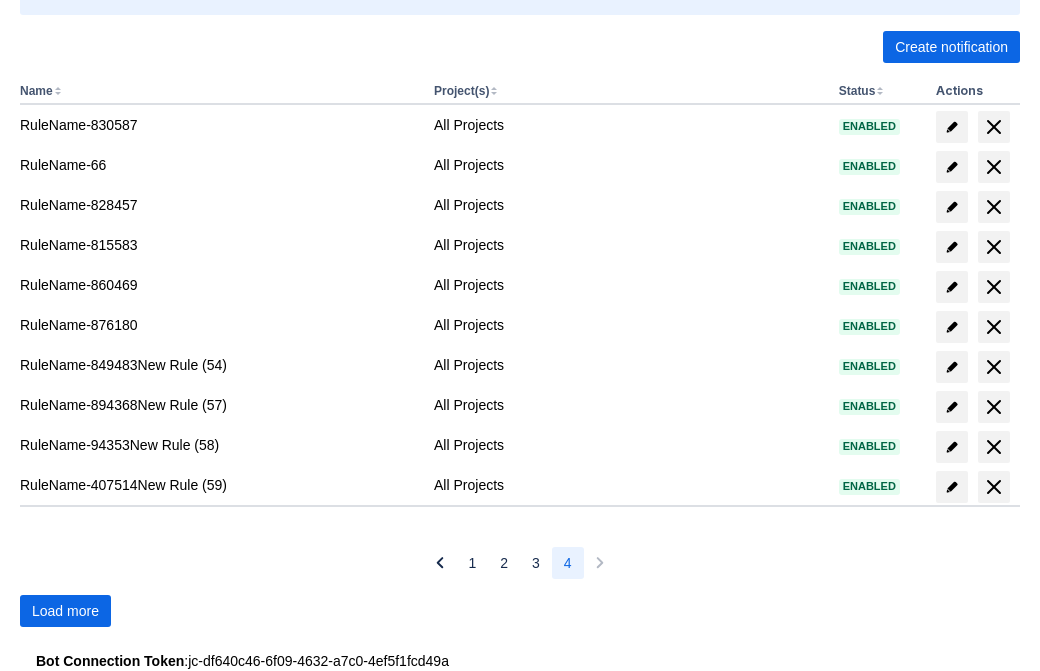
click at [65, 611] on span "Load more" at bounding box center [65, 611] width 67 height 32
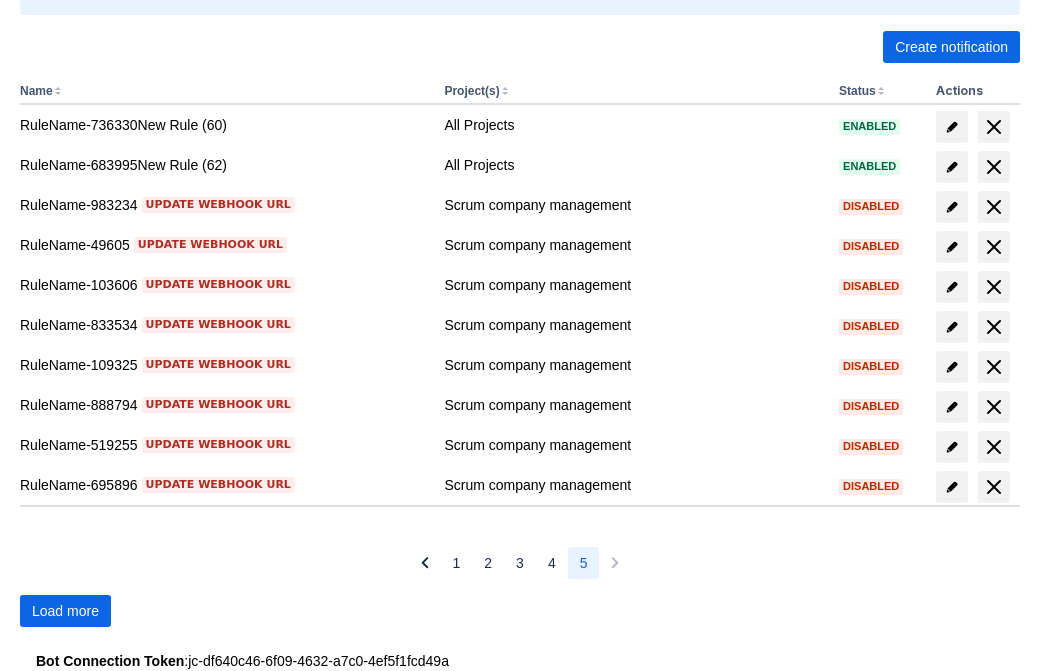
click at [65, 611] on span "Load more" at bounding box center [65, 611] width 67 height 32
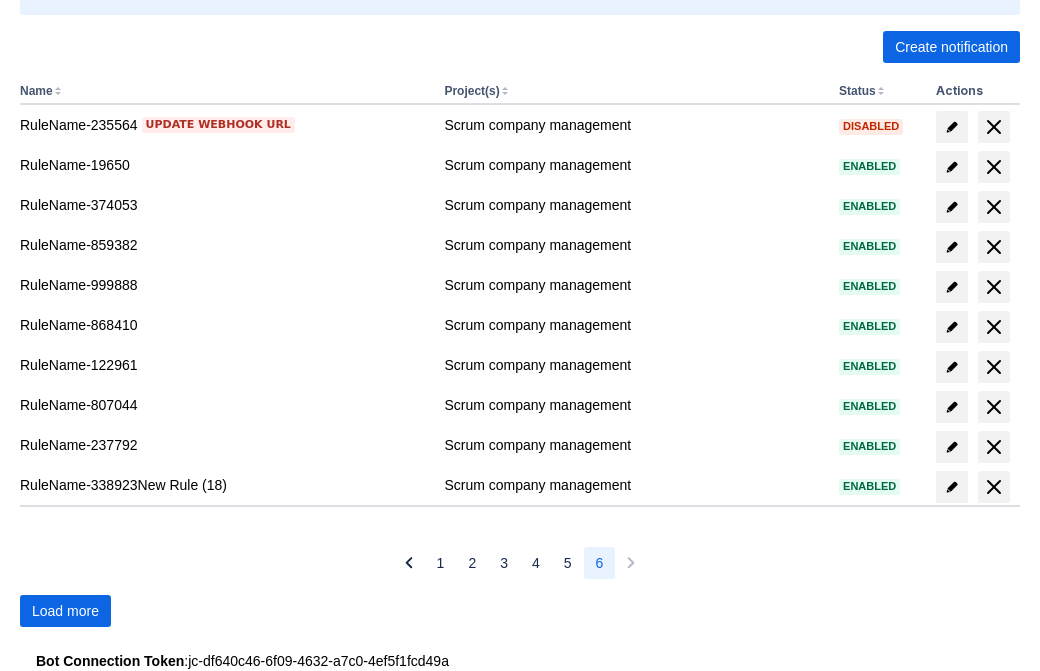
click at [65, 611] on span "Load more" at bounding box center [65, 611] width 67 height 32
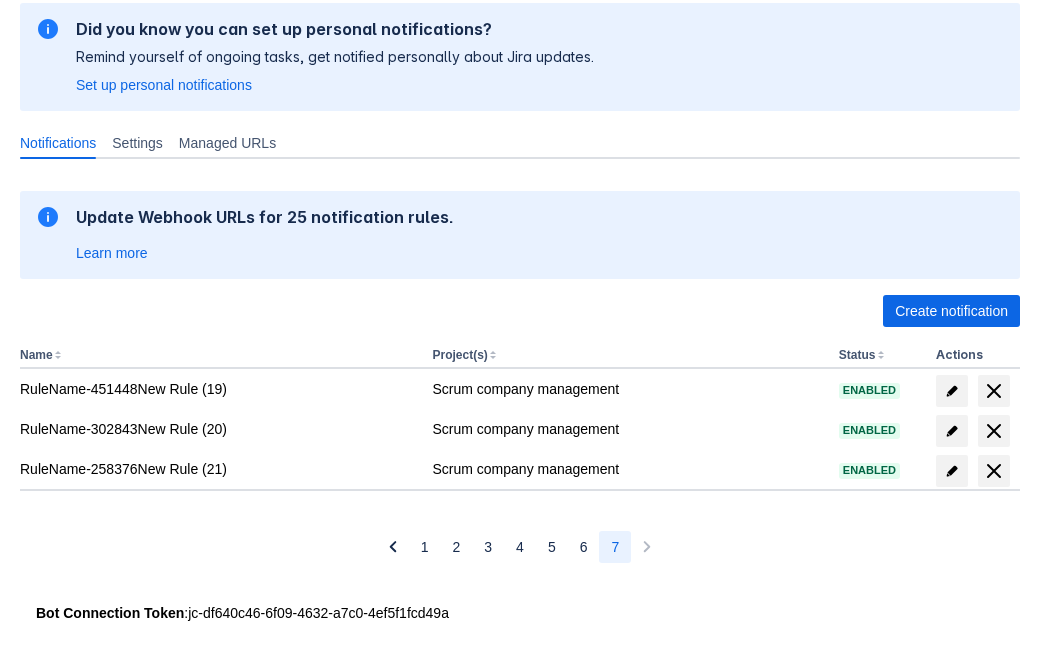
click at [993, 471] on span "delete" at bounding box center [994, 471] width 24 height 24
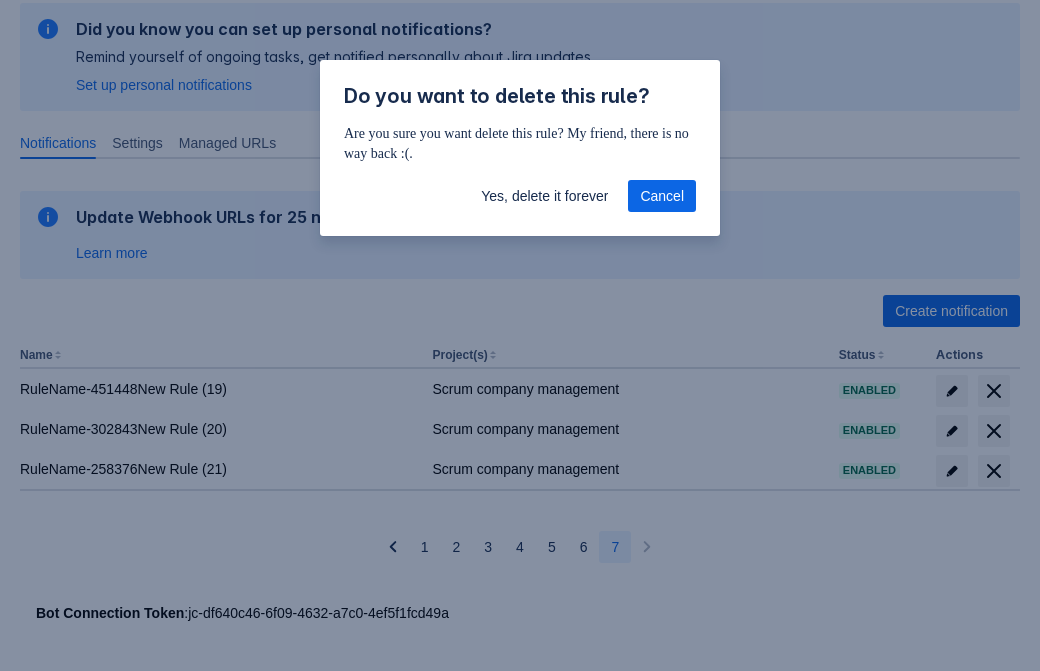
click at [544, 196] on span "Yes, delete it forever" at bounding box center [544, 196] width 127 height 32
